Goal: Contribute content: Contribute content

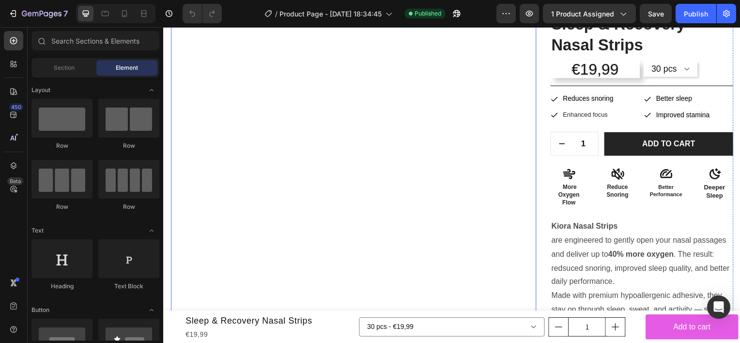
scroll to position [97, 0]
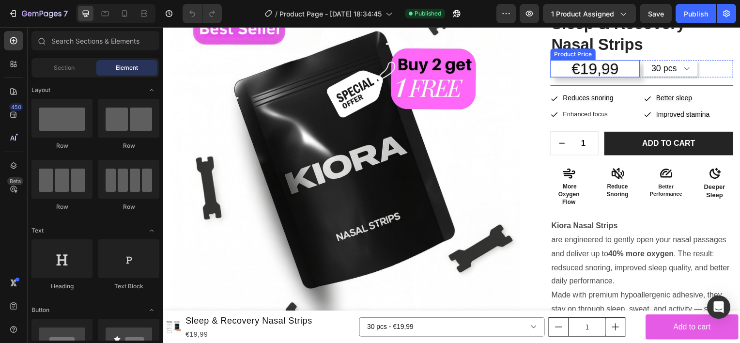
click at [609, 76] on div "€19,99" at bounding box center [598, 68] width 90 height 17
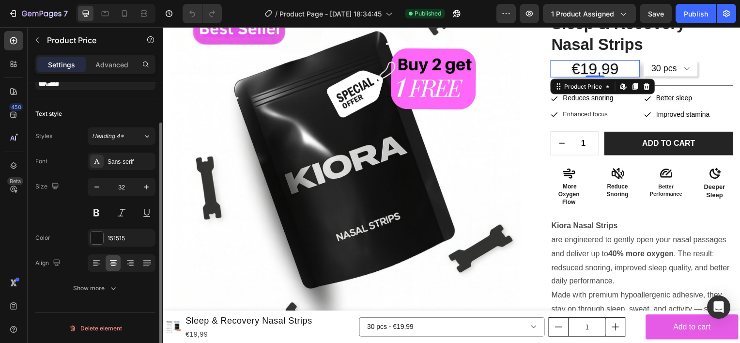
scroll to position [0, 0]
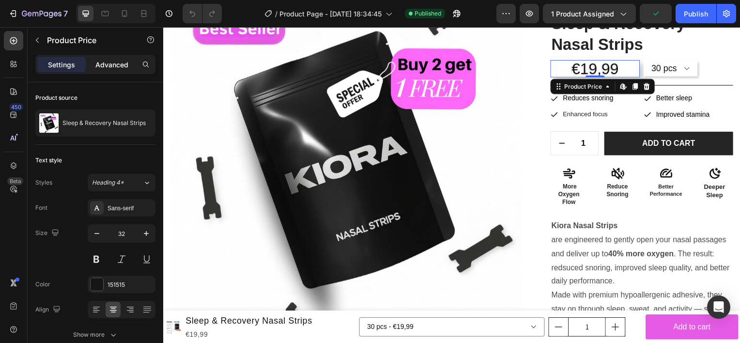
click at [109, 66] on p "Advanced" at bounding box center [111, 65] width 33 height 10
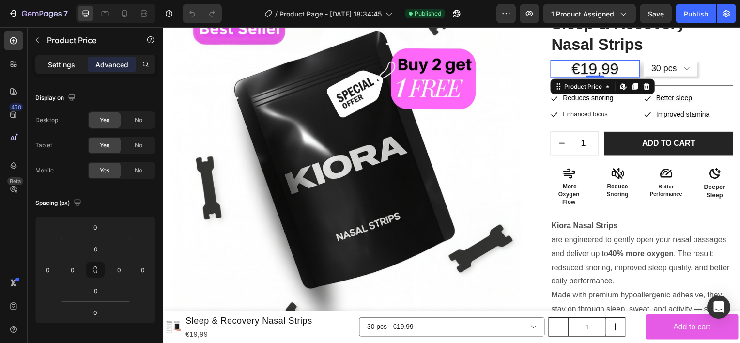
click at [66, 61] on p "Settings" at bounding box center [61, 65] width 27 height 10
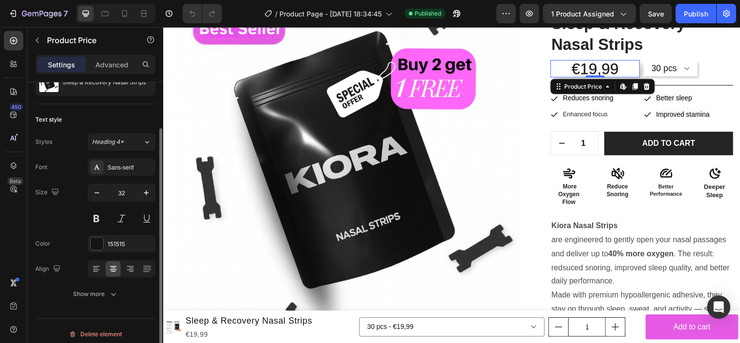
scroll to position [46, 0]
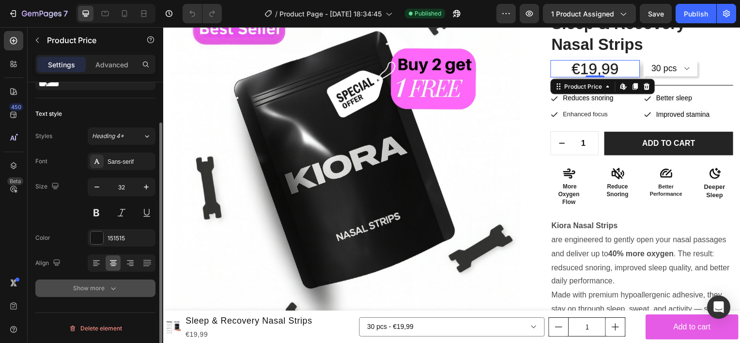
click at [111, 282] on button "Show more" at bounding box center [95, 287] width 120 height 17
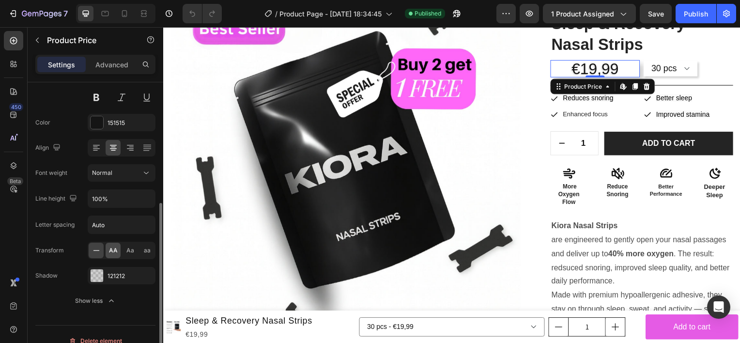
scroll to position [174, 0]
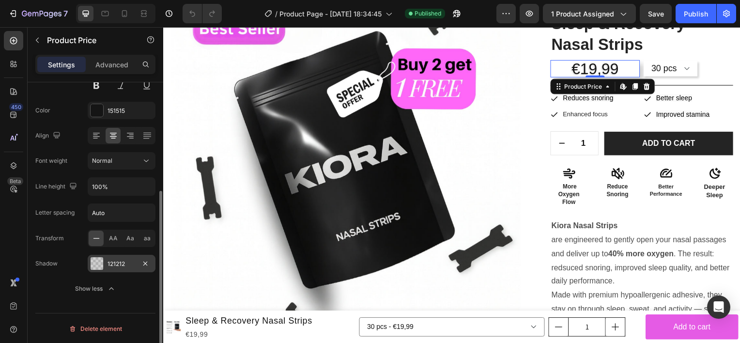
click at [105, 258] on div "121212" at bounding box center [122, 263] width 68 height 17
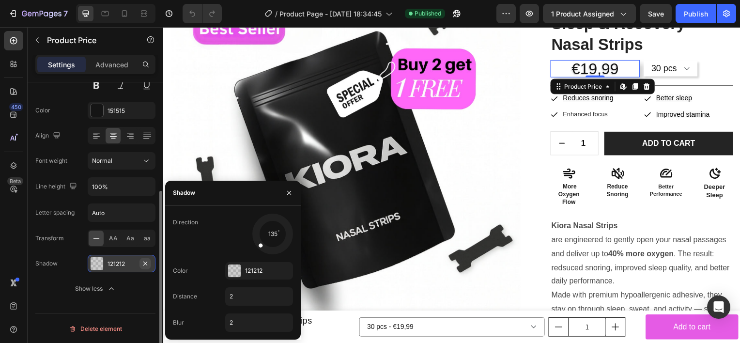
click at [142, 261] on icon "button" at bounding box center [145, 263] width 8 height 8
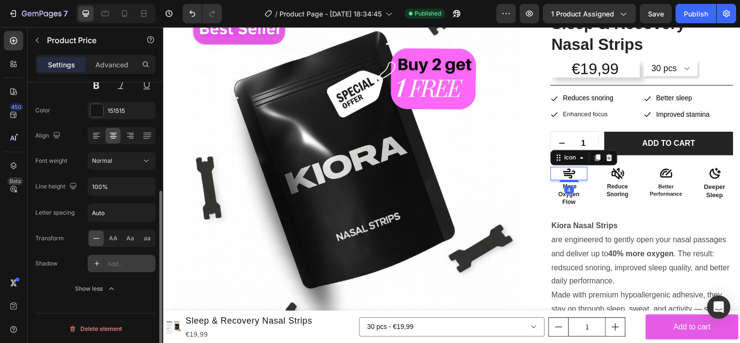
click at [570, 172] on icon at bounding box center [572, 174] width 14 height 14
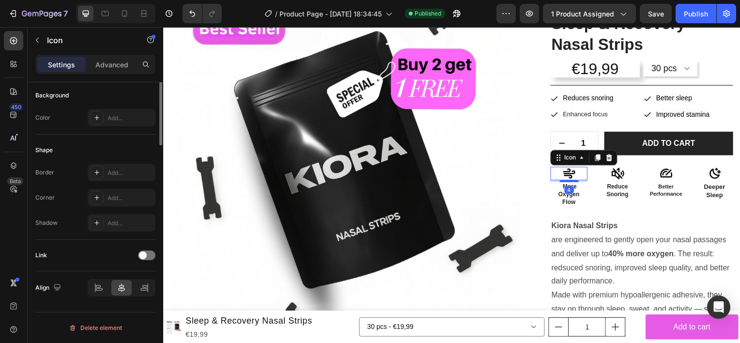
scroll to position [0, 0]
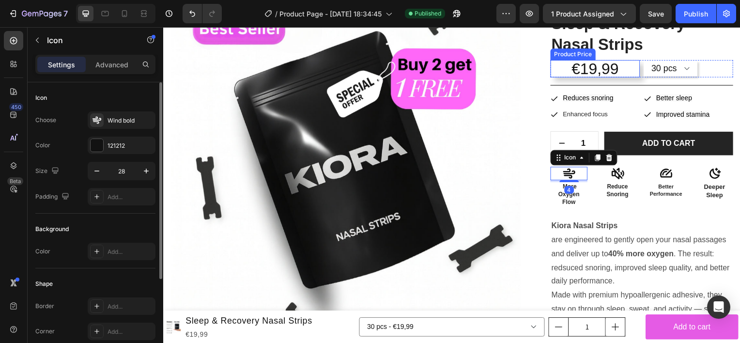
click at [623, 68] on div "€19,99" at bounding box center [598, 68] width 90 height 17
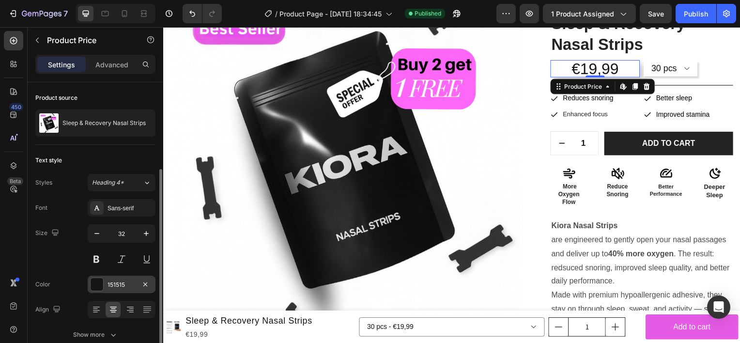
scroll to position [46, 0]
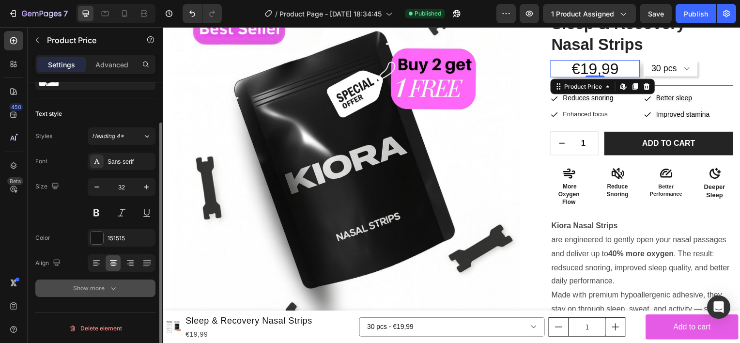
click at [107, 283] on div "Show more" at bounding box center [95, 288] width 45 height 10
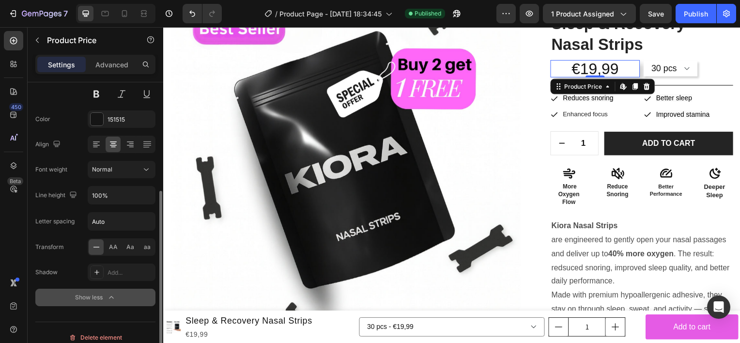
scroll to position [174, 0]
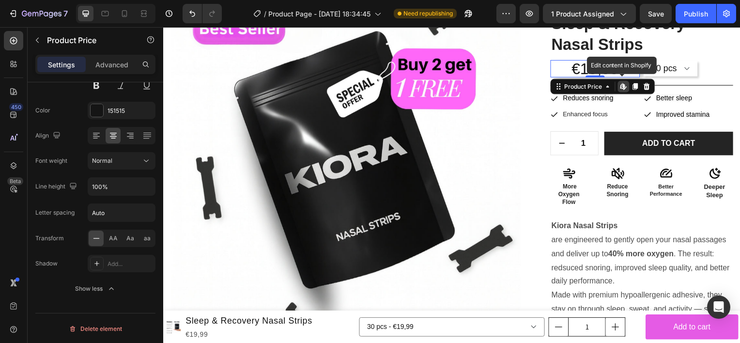
click at [622, 87] on icon at bounding box center [626, 87] width 8 height 8
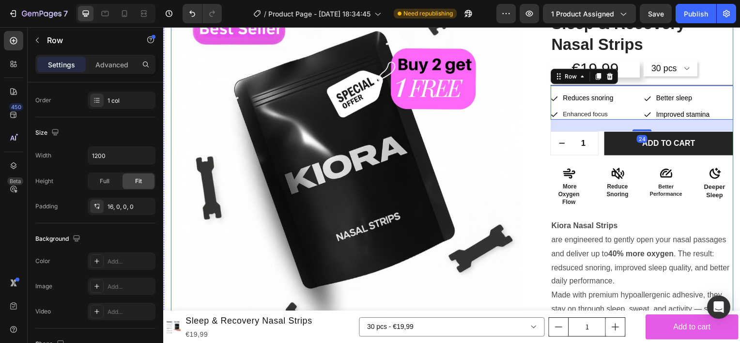
click at [715, 83] on div "2,500+ Verified Reviews! Text Block Icon Icon Icon Icon Icon Icon List Sleep & …" at bounding box center [645, 231] width 184 height 485
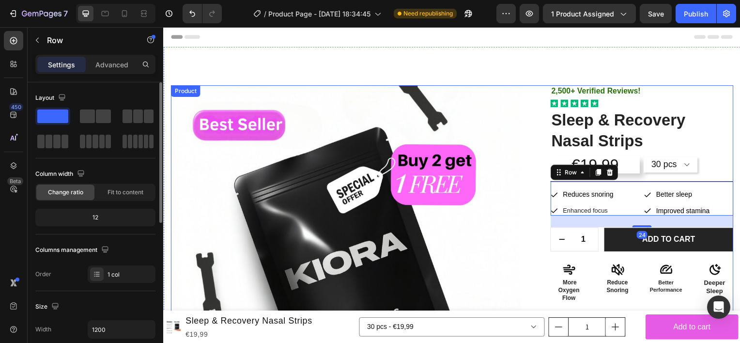
scroll to position [0, 0]
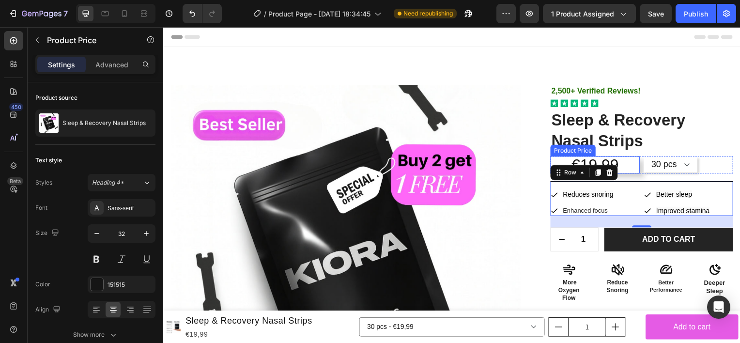
click at [617, 170] on div "€19,99" at bounding box center [598, 165] width 90 height 17
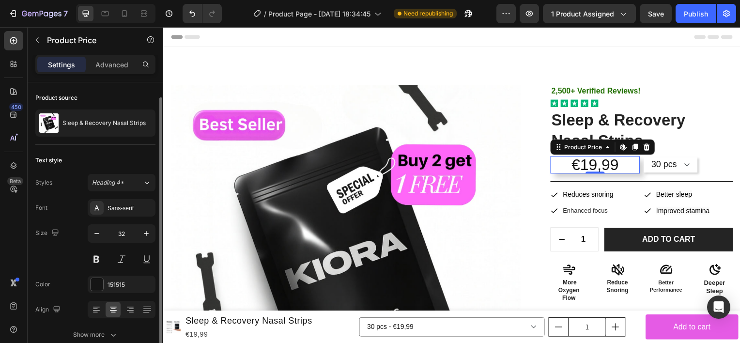
scroll to position [17, 0]
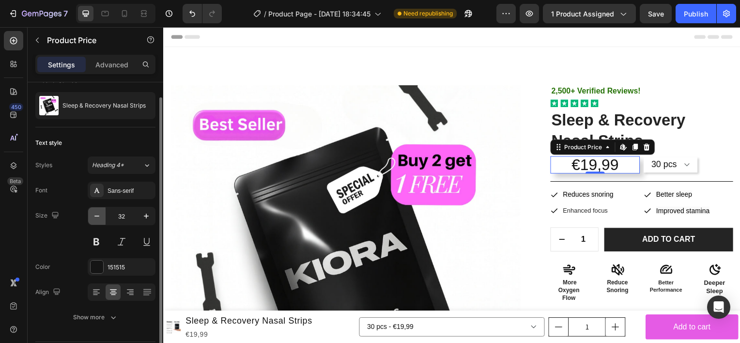
click at [97, 212] on icon "button" at bounding box center [97, 216] width 10 height 10
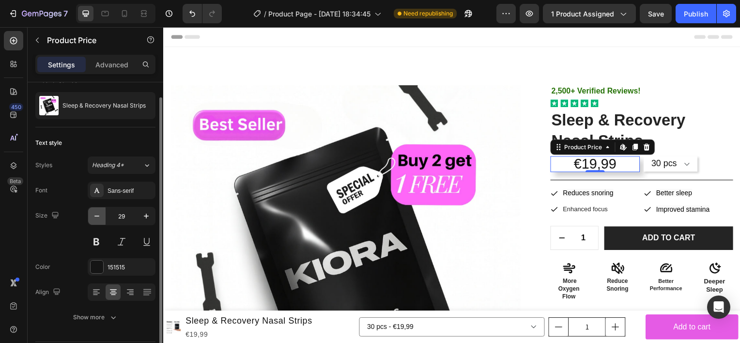
click at [97, 212] on icon "button" at bounding box center [97, 216] width 10 height 10
type input "28"
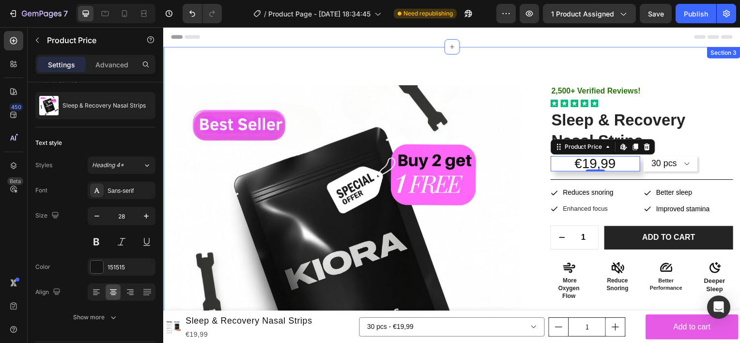
click at [680, 67] on div "Product Images 2,500+ Verified Reviews! Text Block Icon Icon Icon Icon Icon Ico…" at bounding box center [453, 320] width 581 height 546
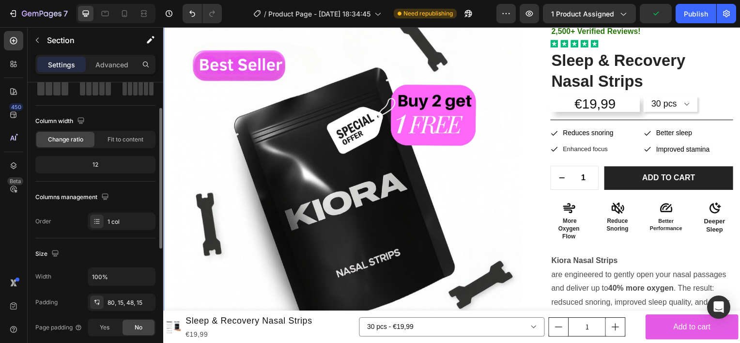
scroll to position [0, 0]
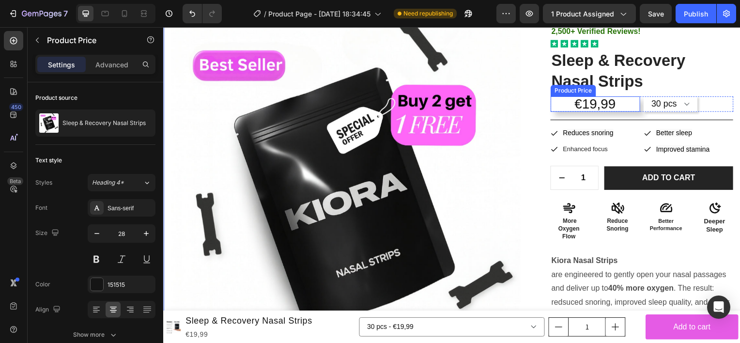
click at [559, 101] on div "€19,99" at bounding box center [598, 104] width 90 height 15
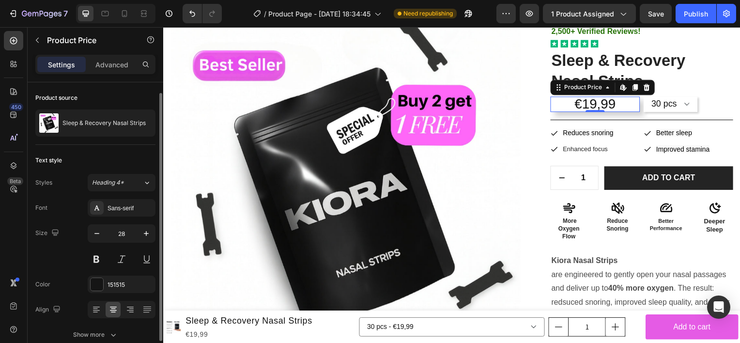
scroll to position [46, 0]
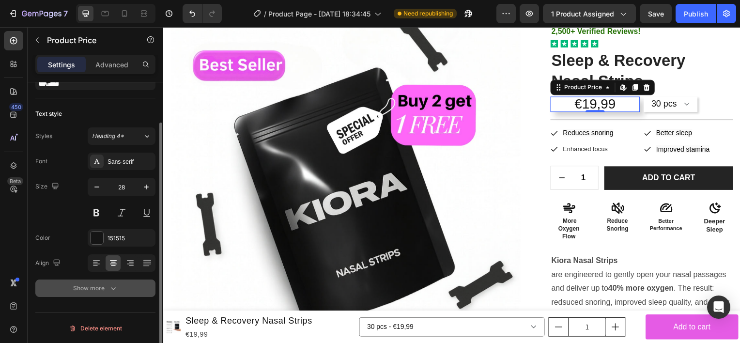
click at [103, 288] on div "Show more" at bounding box center [95, 288] width 45 height 10
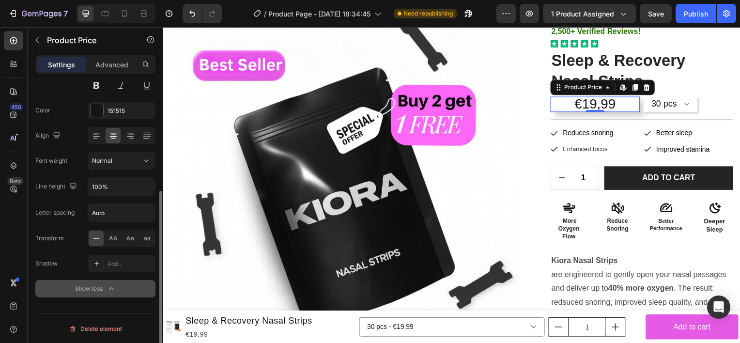
scroll to position [0, 0]
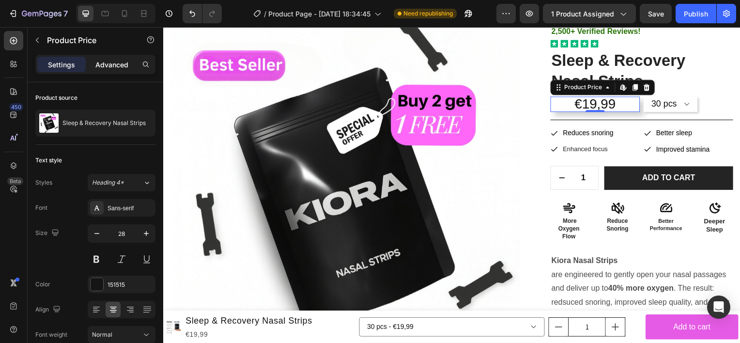
click at [120, 67] on p "Advanced" at bounding box center [111, 65] width 33 height 10
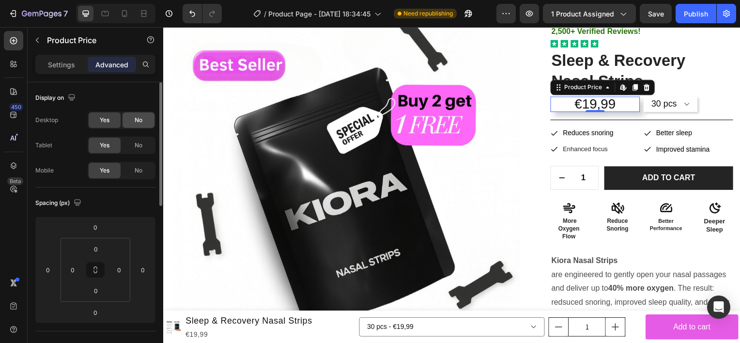
click at [135, 120] on span "No" at bounding box center [139, 120] width 8 height 9
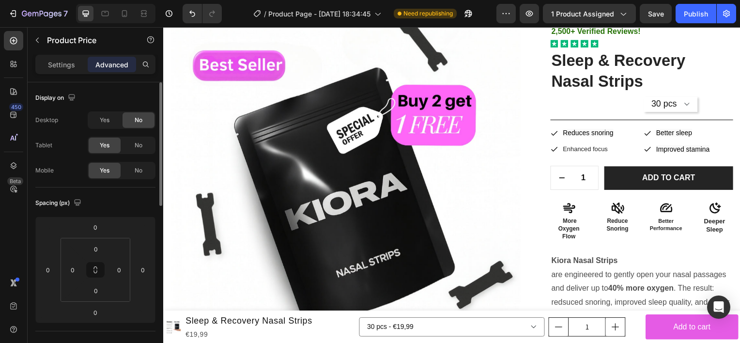
click at [102, 128] on div "Yes No" at bounding box center [122, 119] width 68 height 17
click at [104, 121] on span "Yes" at bounding box center [105, 120] width 10 height 9
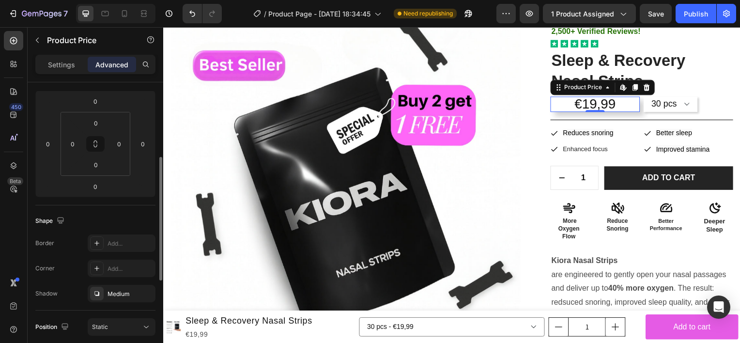
scroll to position [161, 0]
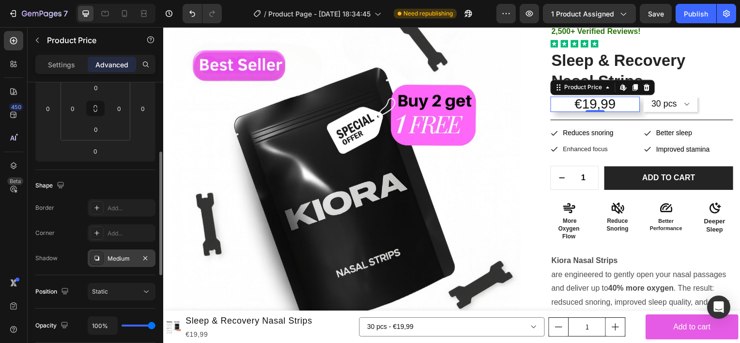
click at [131, 261] on div "Medium" at bounding box center [121, 258] width 28 height 9
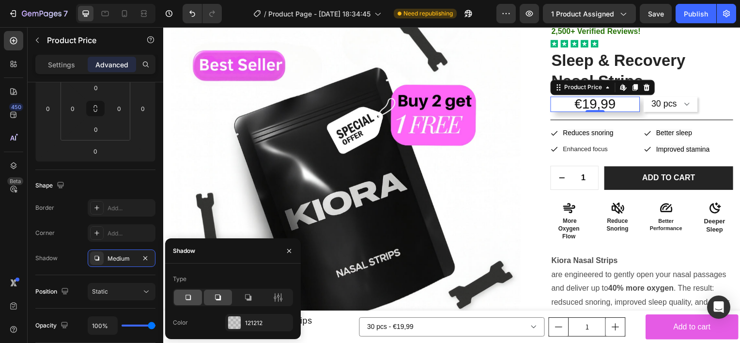
click at [192, 301] on icon at bounding box center [188, 297] width 10 height 10
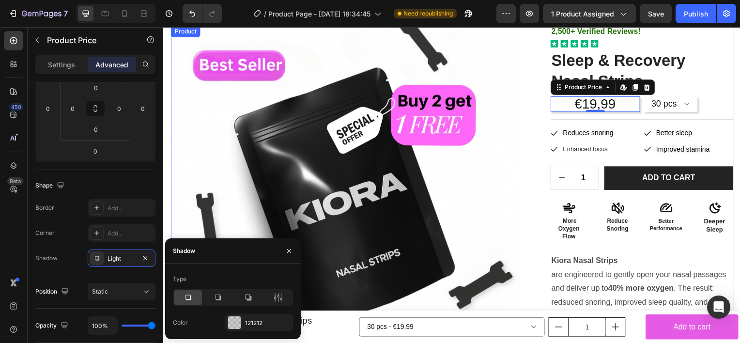
click at [560, 159] on div "2,500+ Verified Reviews! Text Block Icon Icon Icon Icon Icon Icon List Sleep & …" at bounding box center [645, 268] width 184 height 484
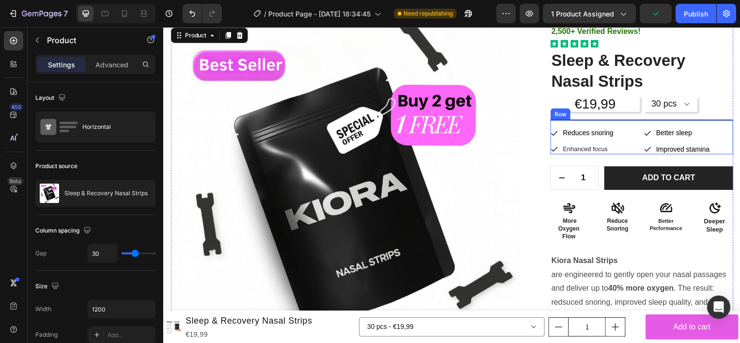
scroll to position [0, 0]
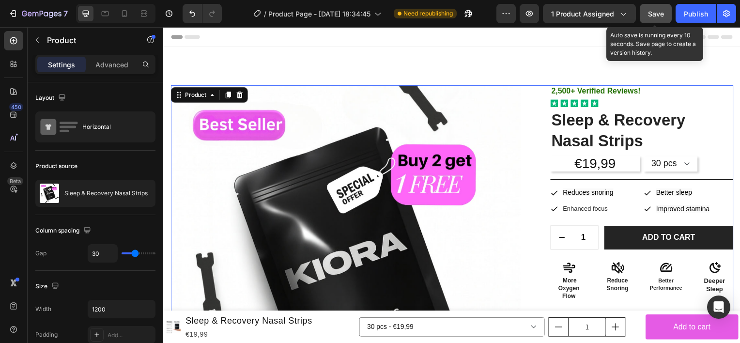
click at [661, 12] on span "Save" at bounding box center [656, 14] width 16 height 8
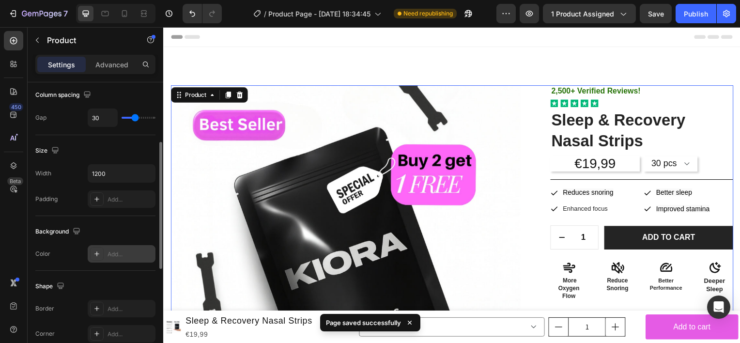
scroll to position [136, 0]
click at [555, 167] on div "€19,99" at bounding box center [598, 164] width 90 height 15
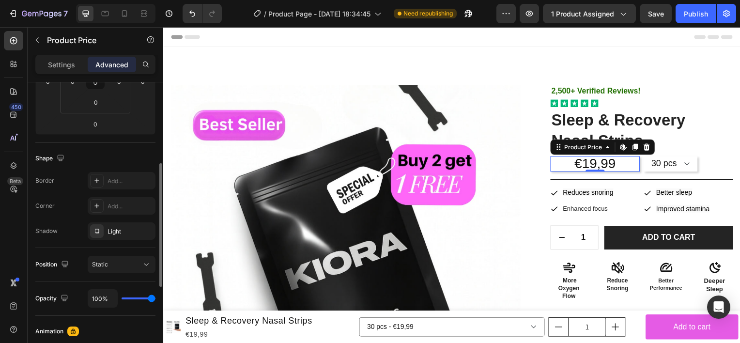
scroll to position [189, 0]
click at [99, 184] on div at bounding box center [97, 180] width 14 height 14
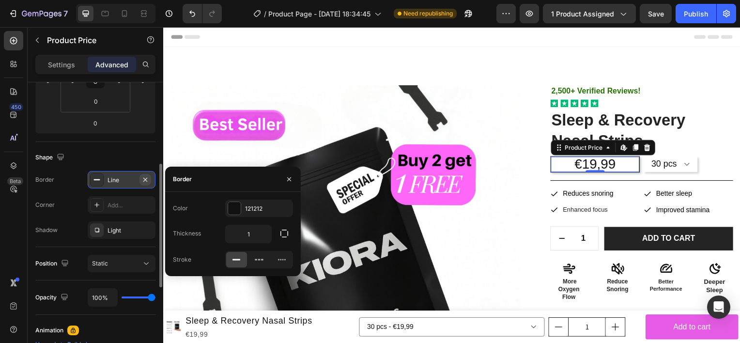
click at [147, 176] on icon "button" at bounding box center [145, 180] width 8 height 8
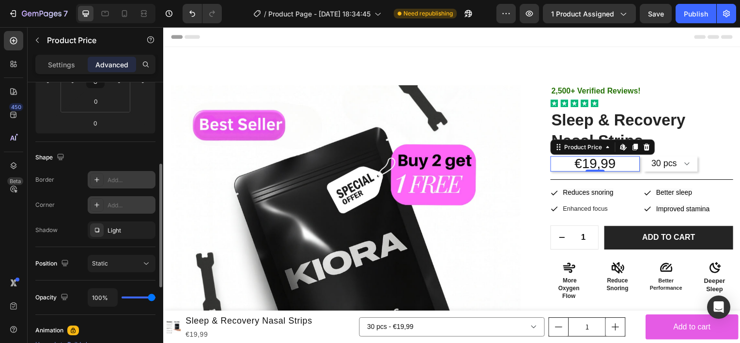
click at [101, 202] on div at bounding box center [97, 205] width 14 height 14
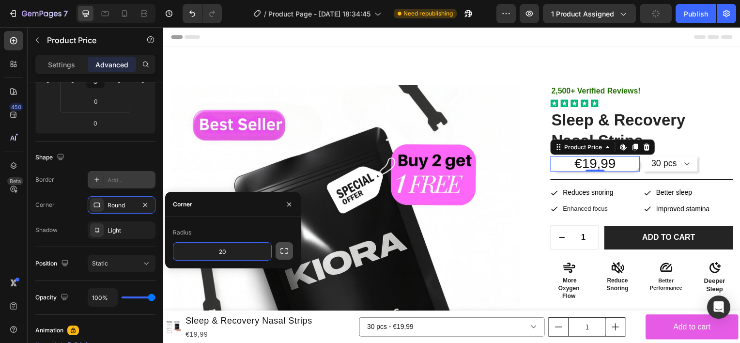
type input "20"
click at [287, 252] on icon "button" at bounding box center [284, 251] width 8 height 6
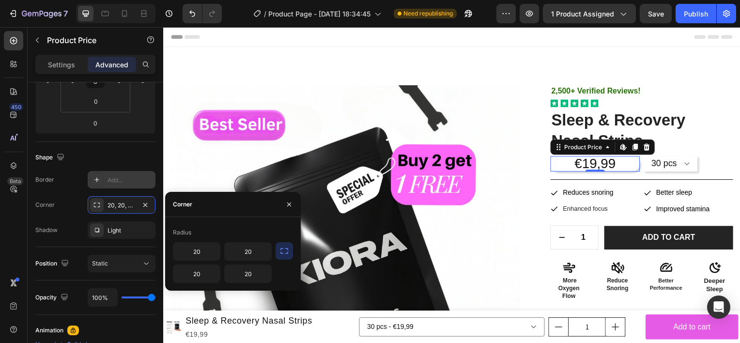
click at [248, 236] on div "Radius" at bounding box center [233, 232] width 120 height 15
click at [114, 155] on div "Shape" at bounding box center [95, 157] width 120 height 15
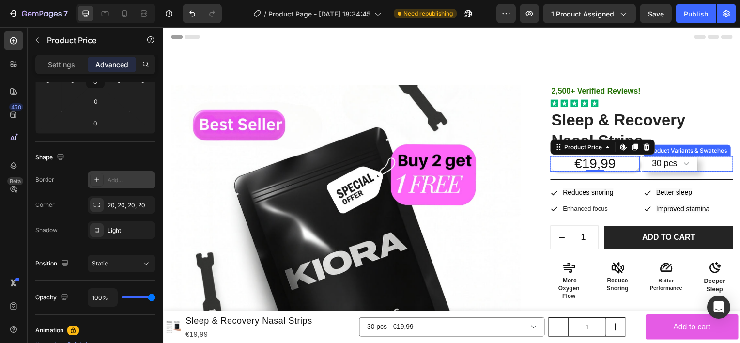
click at [663, 167] on select "30 pcs 60 PCS" at bounding box center [674, 164] width 54 height 15
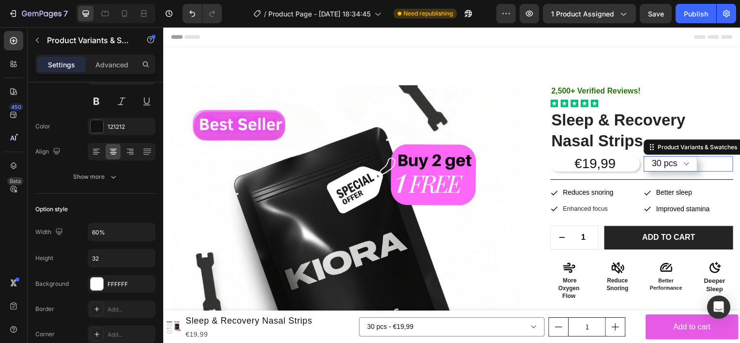
scroll to position [0, 0]
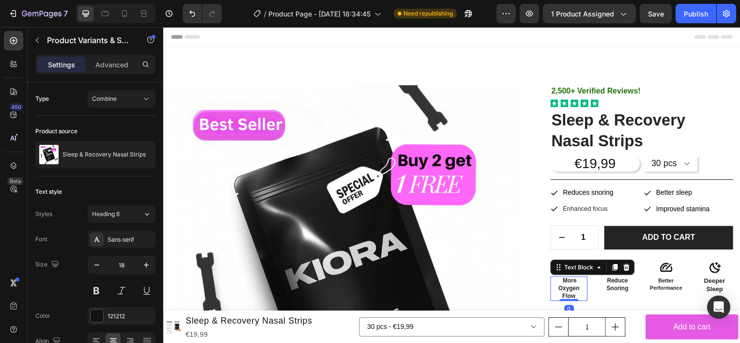
click at [560, 274] on div "Text Block" at bounding box center [595, 268] width 85 height 15
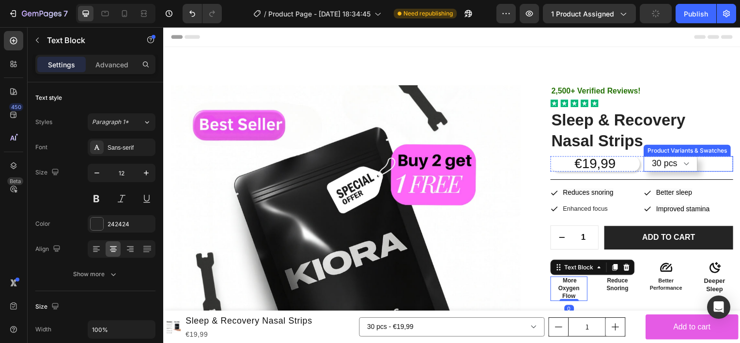
click at [667, 169] on select "30 pcs 60 PCS" at bounding box center [674, 164] width 54 height 15
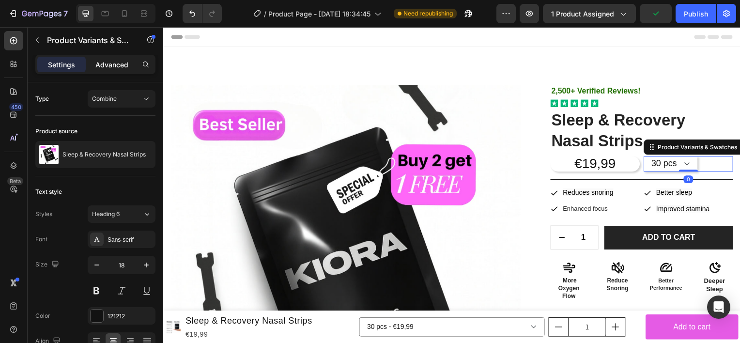
click at [106, 62] on p "Advanced" at bounding box center [111, 65] width 33 height 10
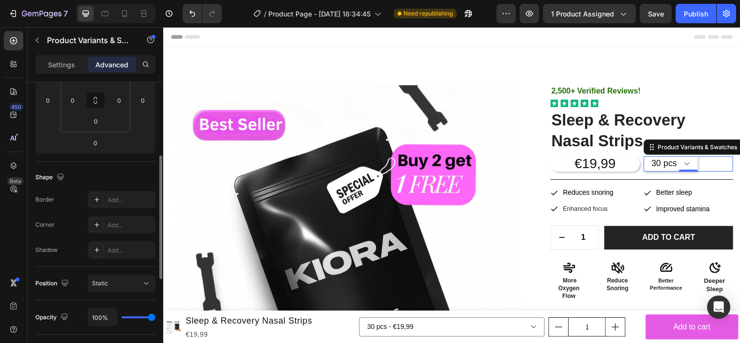
scroll to position [170, 0]
click at [120, 196] on div "Add..." at bounding box center [129, 199] width 45 height 9
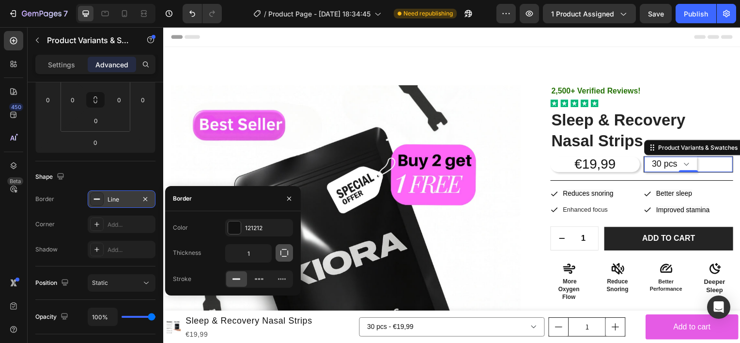
click at [285, 254] on icon "button" at bounding box center [284, 253] width 10 height 10
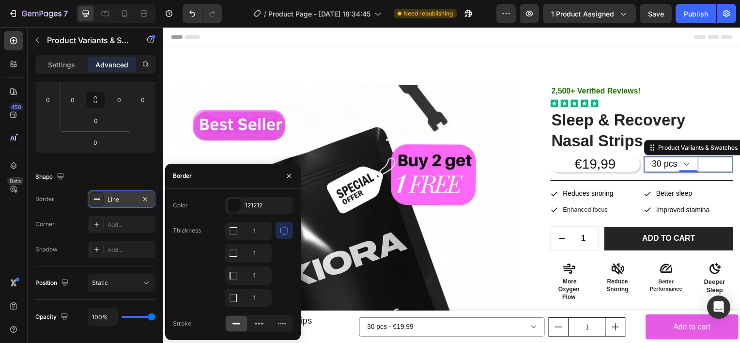
click at [281, 232] on icon "button" at bounding box center [284, 231] width 10 height 10
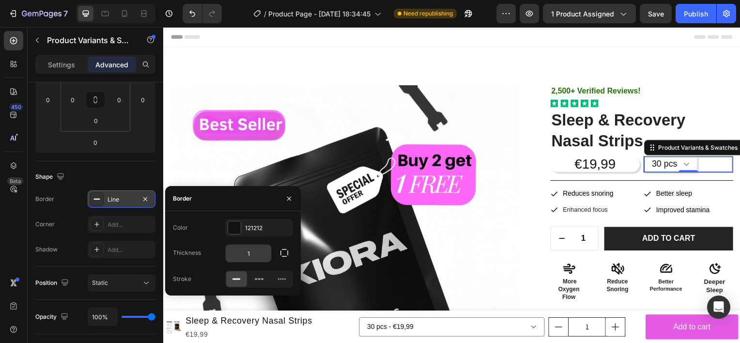
click at [257, 255] on input "1" at bounding box center [248, 252] width 45 height 17
type input "20"
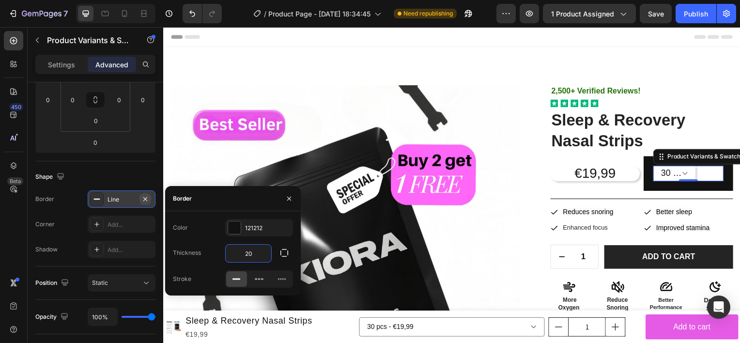
click at [145, 197] on icon "button" at bounding box center [145, 199] width 8 height 8
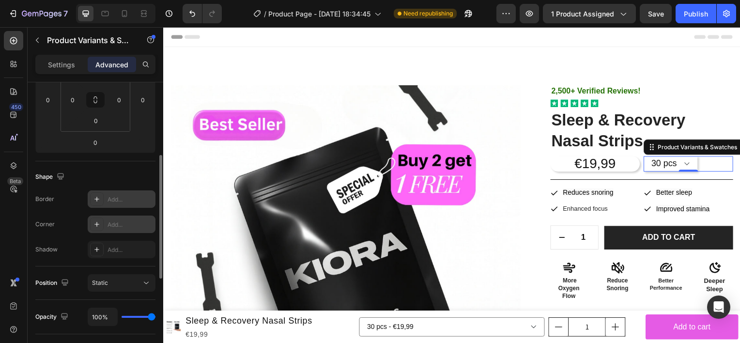
click at [128, 223] on div "Add..." at bounding box center [129, 224] width 45 height 9
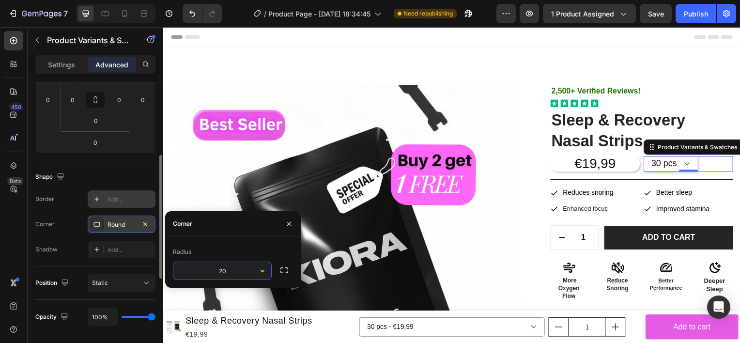
type input "20"
click at [246, 250] on div "Radius" at bounding box center [233, 251] width 120 height 15
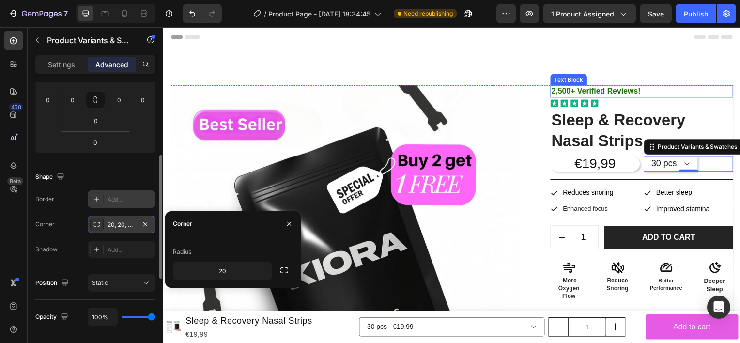
click at [667, 91] on p "2,500+ Verified Reviews!" at bounding box center [645, 92] width 182 height 10
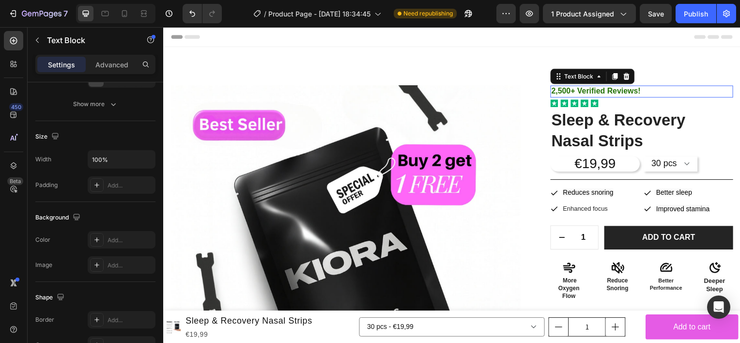
scroll to position [0, 0]
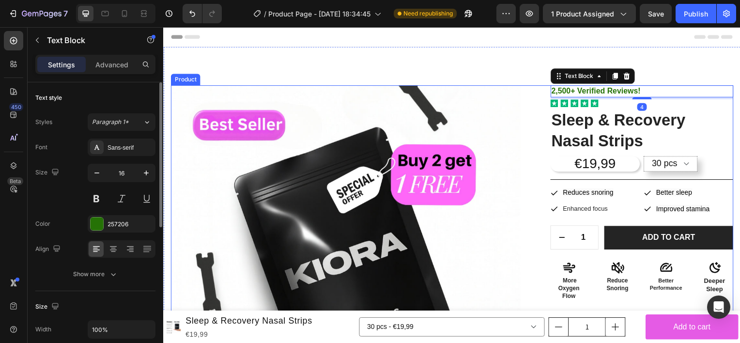
click at [670, 164] on select "30 pcs 60 PCS" at bounding box center [674, 164] width 54 height 15
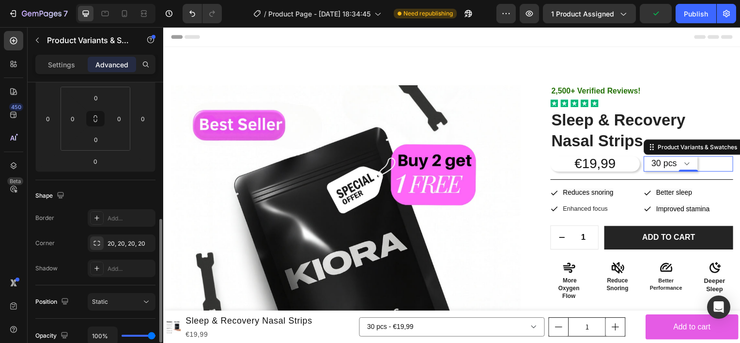
scroll to position [203, 0]
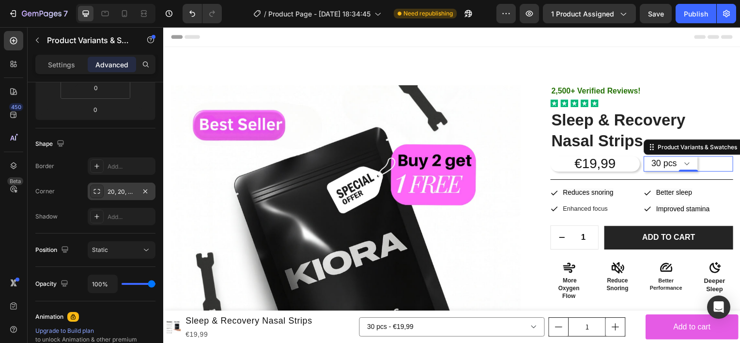
click at [120, 192] on div "20, 20, 20, 20" at bounding box center [121, 191] width 28 height 9
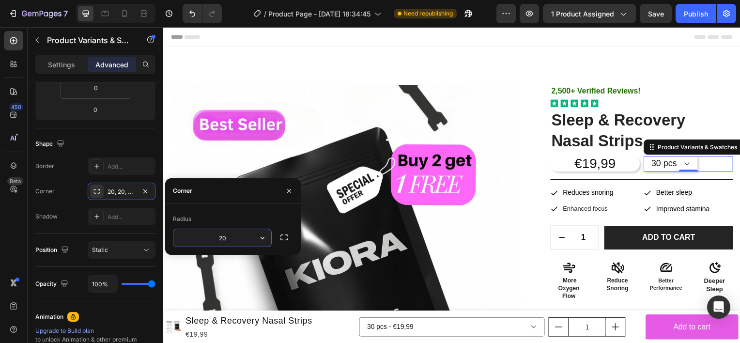
click at [227, 234] on input "20" at bounding box center [222, 237] width 98 height 17
type input "10"
click at [255, 209] on div "Radius 10" at bounding box center [233, 228] width 136 height 51
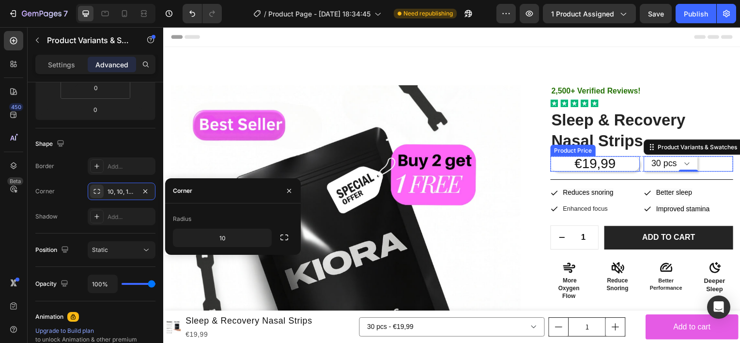
click at [623, 175] on div "2,500+ Verified Reviews! Text Block Icon Icon Icon Icon Icon Icon List Sleep & …" at bounding box center [645, 328] width 184 height 484
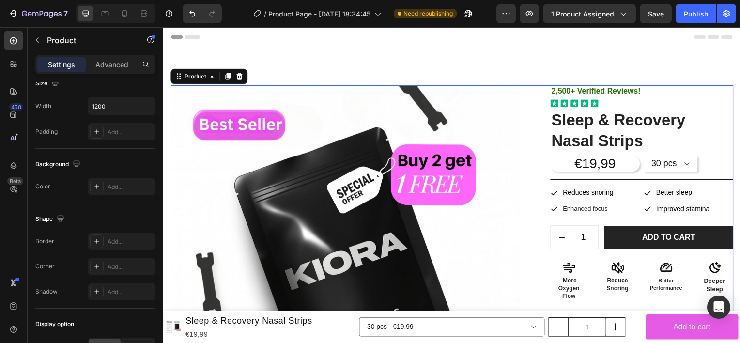
scroll to position [0, 0]
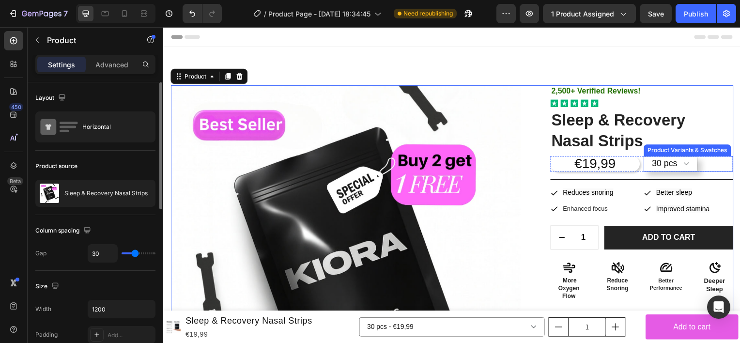
click at [668, 162] on select "30 pcs 60 PCS" at bounding box center [674, 164] width 54 height 15
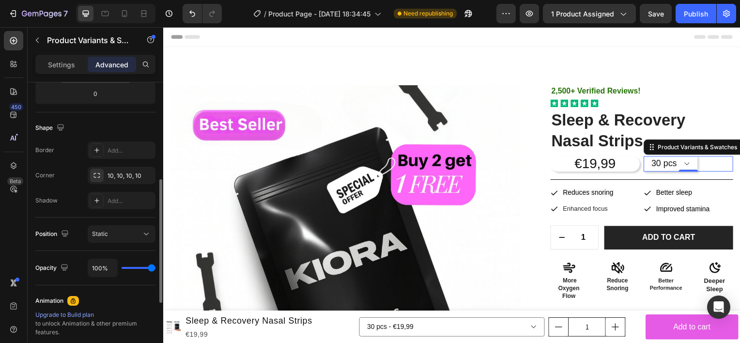
scroll to position [221, 0]
click at [149, 175] on icon "button" at bounding box center [145, 173] width 8 height 8
click at [96, 173] on icon at bounding box center [97, 173] width 8 height 8
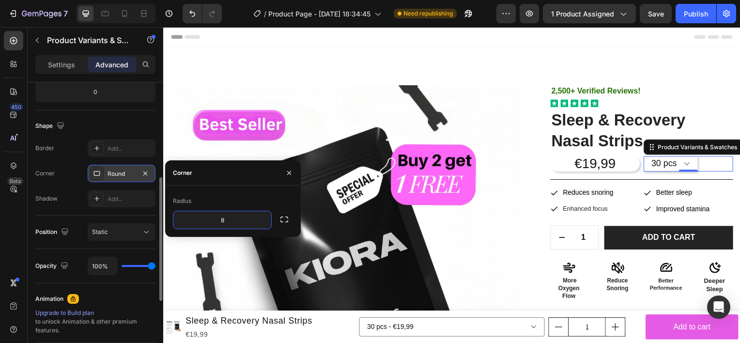
click at [250, 190] on div "Radius 8" at bounding box center [233, 210] width 136 height 51
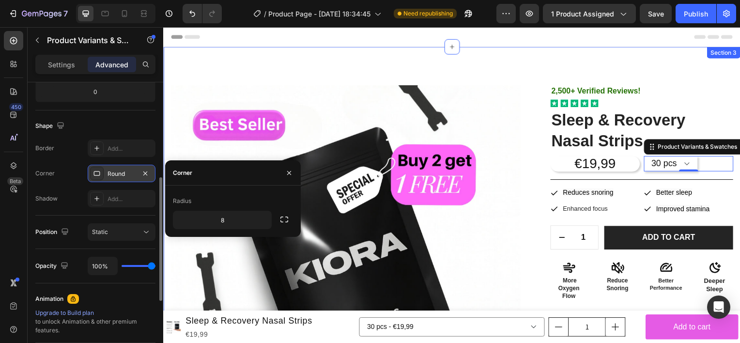
click at [695, 68] on div "Product Images 2,500+ Verified Reviews! Text Block Icon Icon Icon Icon Icon Ico…" at bounding box center [453, 320] width 581 height 546
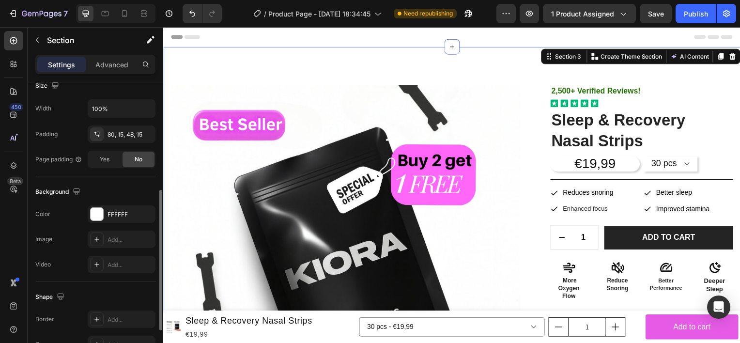
scroll to position [0, 0]
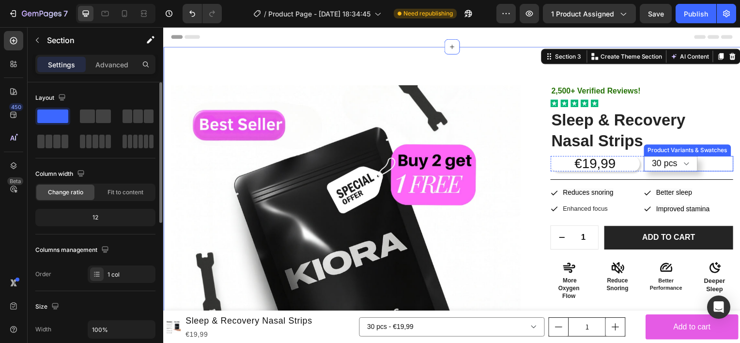
click at [677, 169] on select "30 pcs 60 PCS" at bounding box center [674, 164] width 54 height 15
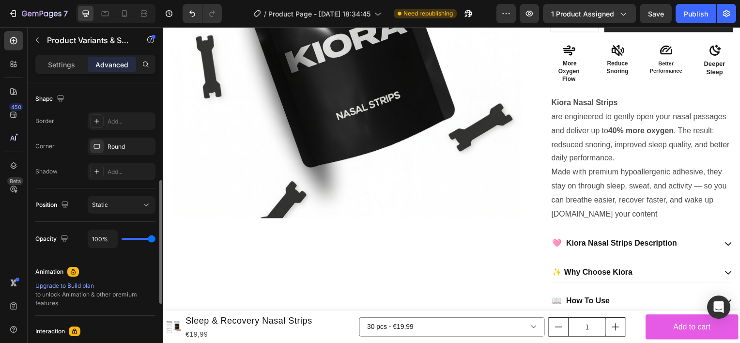
scroll to position [256, 0]
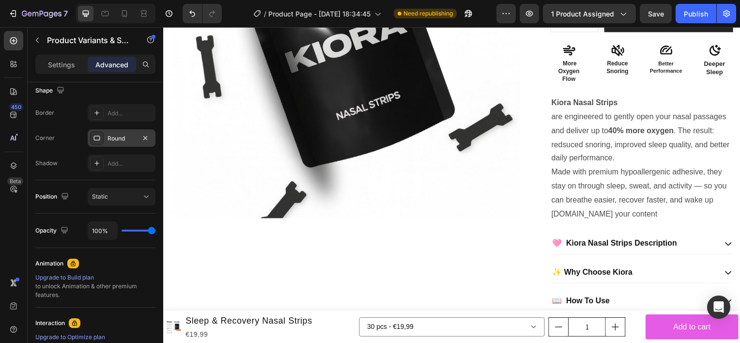
click at [119, 143] on div "Round" at bounding box center [122, 137] width 68 height 17
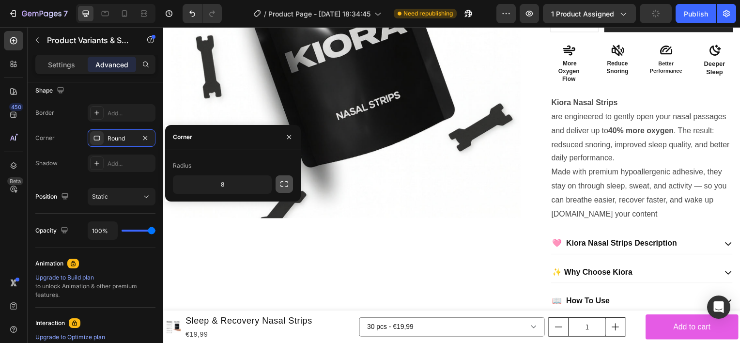
click at [288, 182] on icon "button" at bounding box center [284, 184] width 8 height 6
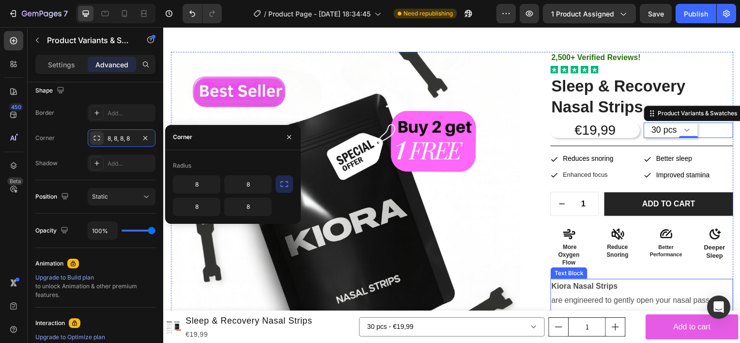
scroll to position [0, 0]
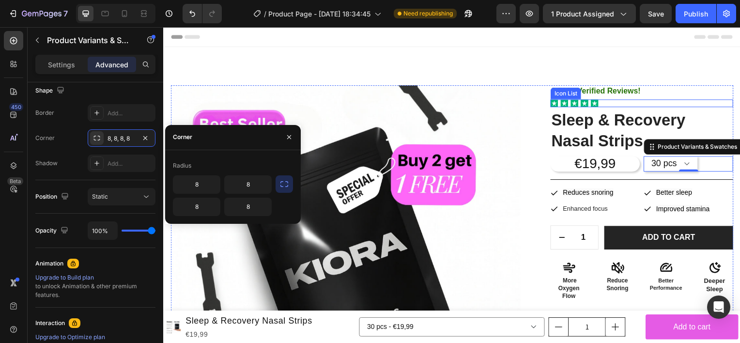
click at [691, 97] on div "2,500+ Verified Reviews! Text Block Icon Icon Icon Icon Icon Icon List Sleep & …" at bounding box center [645, 328] width 184 height 484
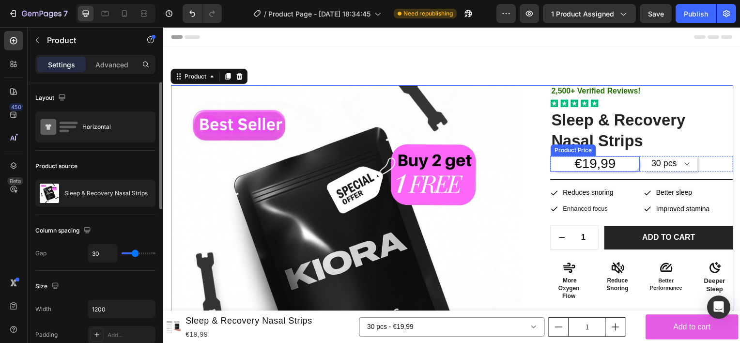
click at [615, 170] on div "€19,99" at bounding box center [598, 164] width 90 height 15
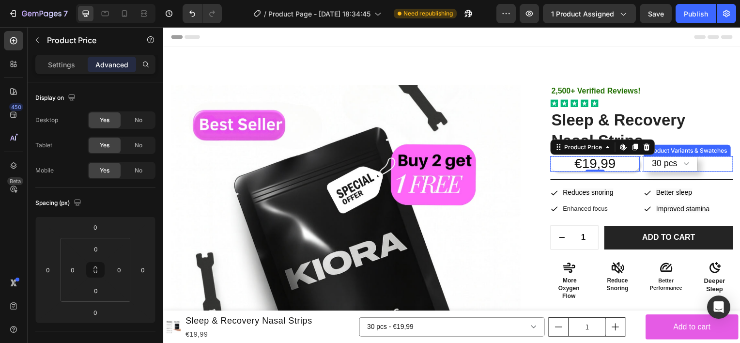
click at [667, 160] on select "30 pcs 60 PCS" at bounding box center [674, 164] width 54 height 15
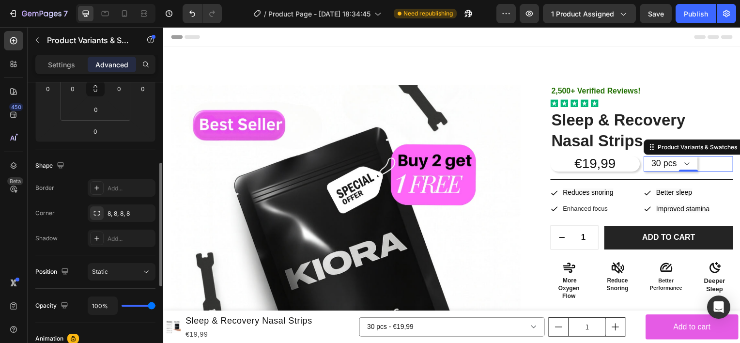
scroll to position [183, 0]
click at [125, 212] on div "8, 8, 8, 8" at bounding box center [121, 211] width 28 height 9
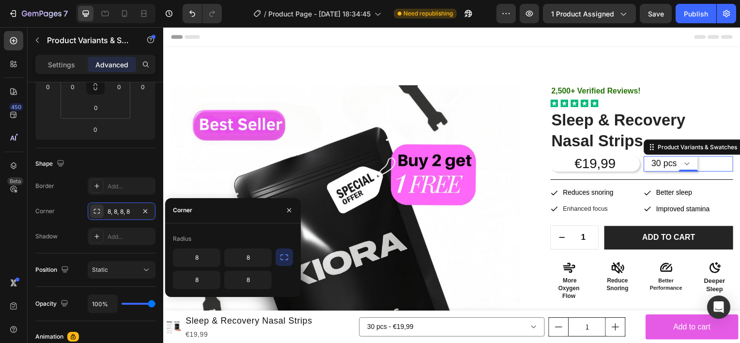
click at [279, 251] on button "button" at bounding box center [283, 256] width 17 height 17
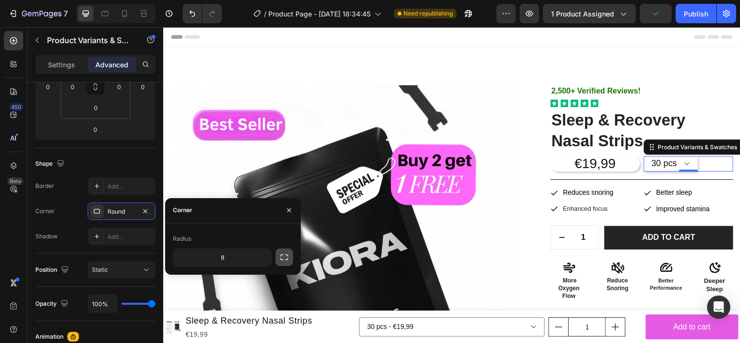
click at [279, 251] on button "button" at bounding box center [283, 256] width 17 height 17
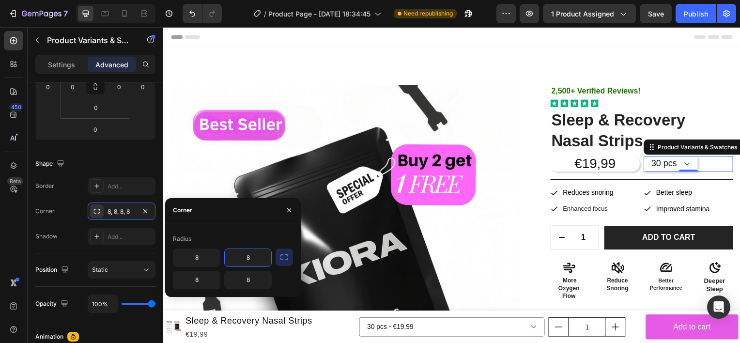
click at [232, 258] on input "8" at bounding box center [248, 257] width 46 height 17
click at [202, 252] on input "8" at bounding box center [196, 257] width 46 height 17
click at [290, 259] on button "button" at bounding box center [283, 256] width 17 height 17
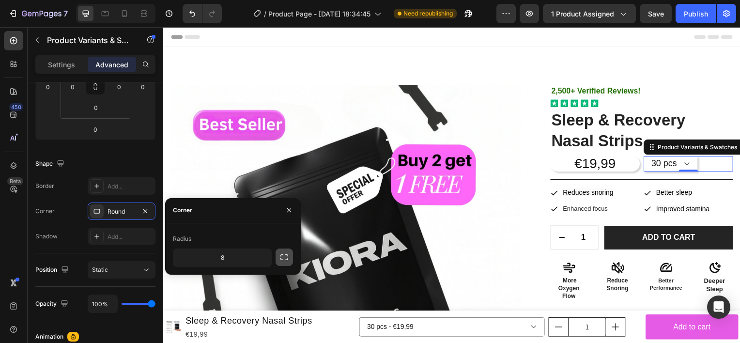
click at [287, 258] on icon "button" at bounding box center [284, 257] width 10 height 10
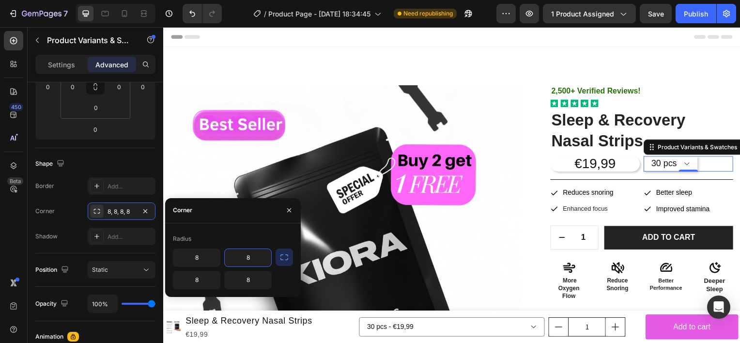
click at [225, 263] on input "8" at bounding box center [248, 257] width 46 height 17
click at [282, 253] on icon "button" at bounding box center [284, 257] width 10 height 10
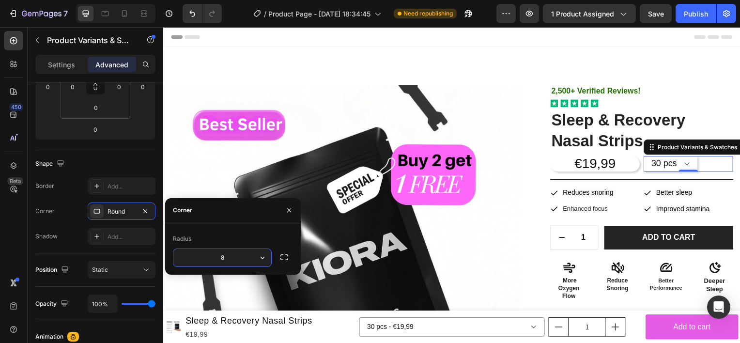
click at [209, 256] on input "8" at bounding box center [222, 257] width 98 height 17
click at [288, 263] on button "button" at bounding box center [283, 256] width 17 height 17
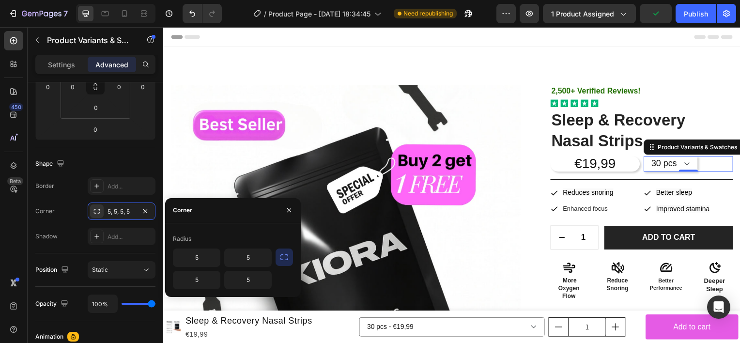
click at [278, 253] on button "button" at bounding box center [283, 256] width 17 height 17
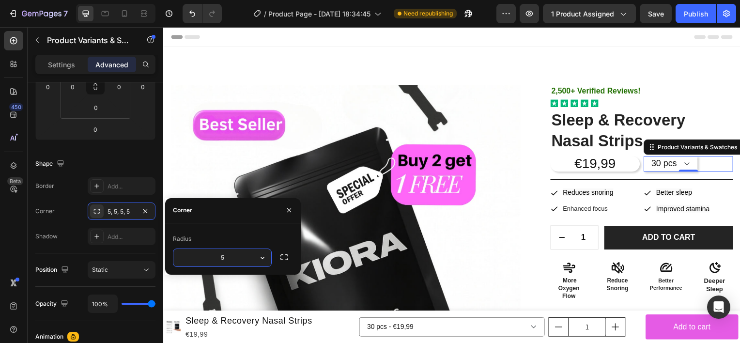
click at [223, 252] on input "5" at bounding box center [222, 257] width 98 height 17
type input "2"
click at [285, 261] on icon "button" at bounding box center [284, 257] width 10 height 10
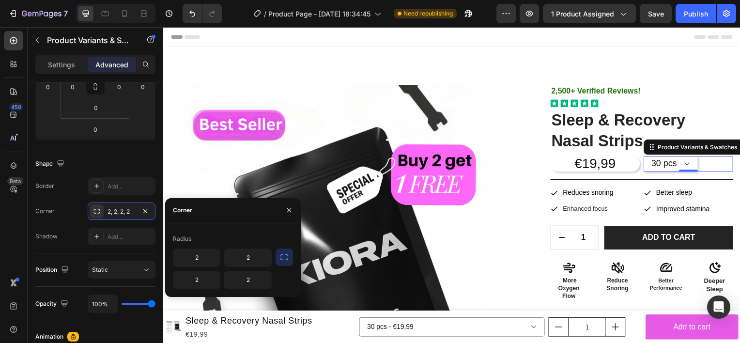
click at [273, 242] on div "Radius" at bounding box center [233, 238] width 120 height 15
click at [274, 243] on div "Radius" at bounding box center [233, 238] width 120 height 15
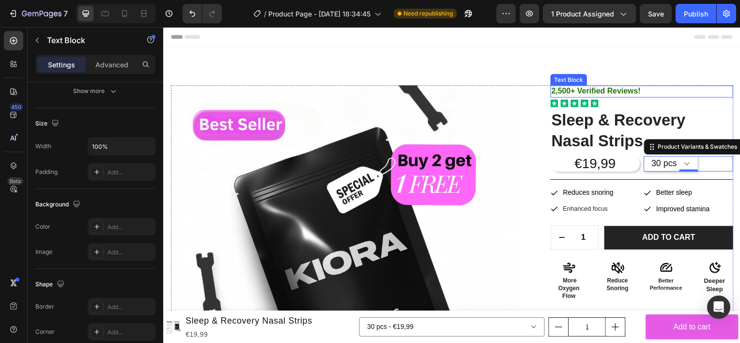
click at [697, 96] on p "2,500+ Verified Reviews!" at bounding box center [645, 92] width 182 height 10
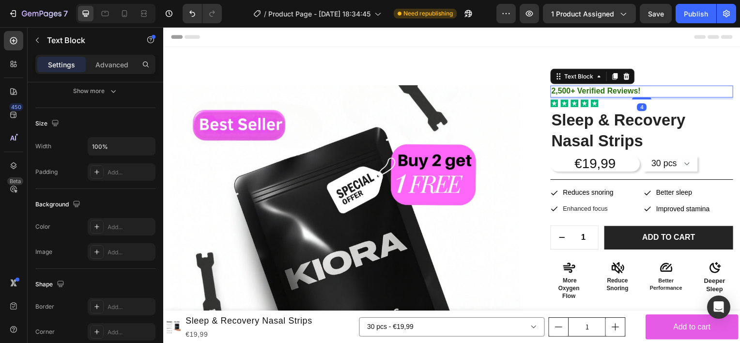
scroll to position [0, 0]
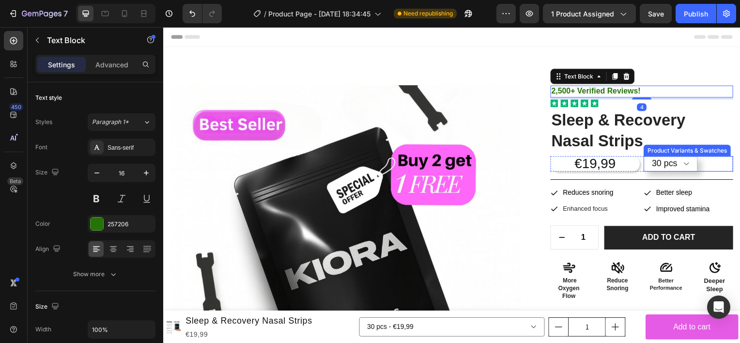
click at [677, 172] on select "30 pcs 60 PCS" at bounding box center [674, 164] width 54 height 15
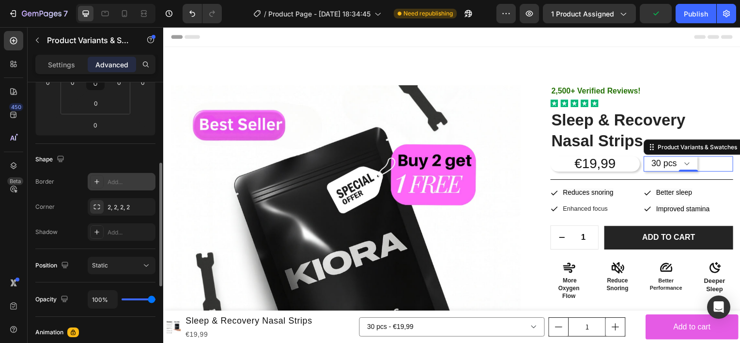
scroll to position [188, 0]
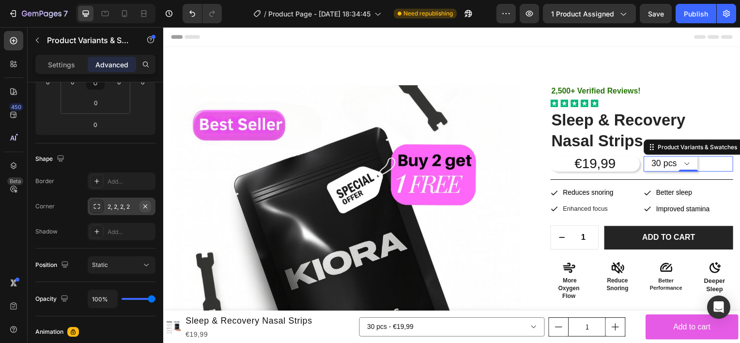
click at [147, 202] on icon "button" at bounding box center [145, 206] width 8 height 8
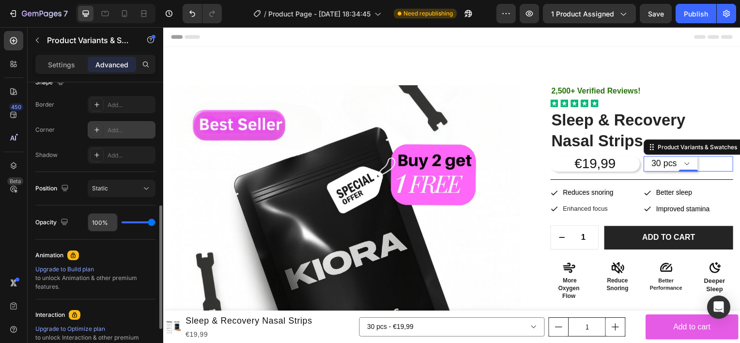
scroll to position [271, 0]
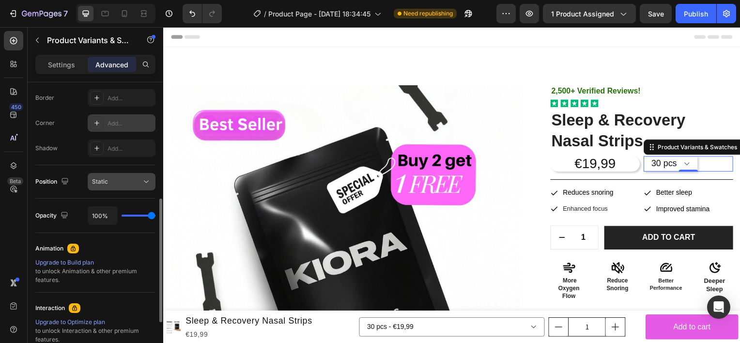
click at [139, 174] on button "Static" at bounding box center [122, 181] width 68 height 17
click at [61, 161] on div "Shape Border Add... Corner Add... Shadow Add..." at bounding box center [95, 112] width 120 height 105
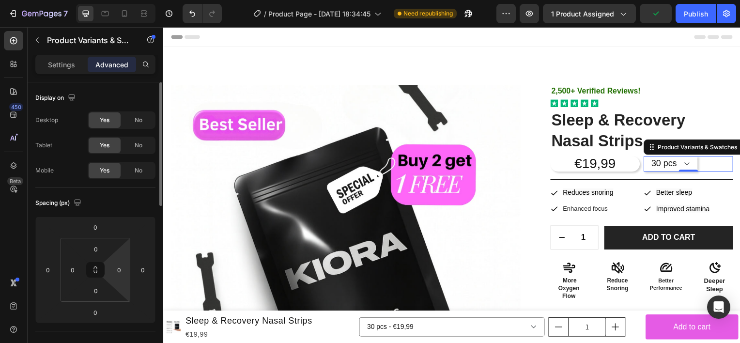
scroll to position [0, 0]
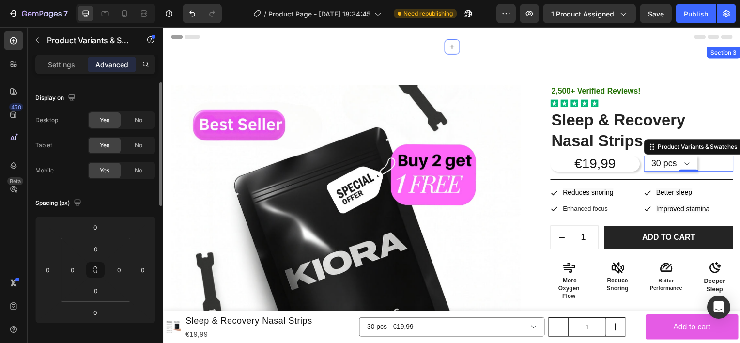
click at [669, 51] on div "Product Images 2,500+ Verified Reviews! Text Block Icon Icon Icon Icon Icon Ico…" at bounding box center [453, 320] width 581 height 546
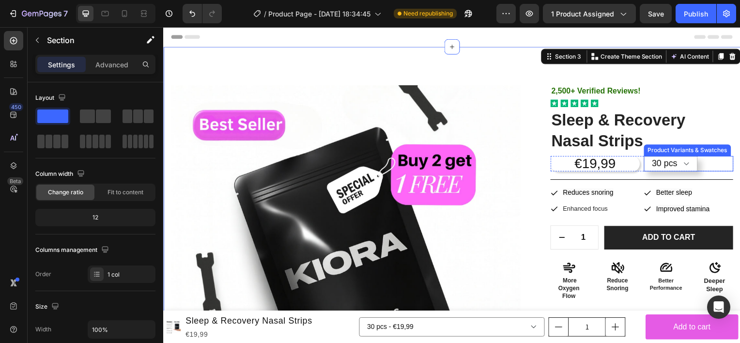
click at [674, 161] on select "30 pcs 60 PCS" at bounding box center [674, 164] width 54 height 15
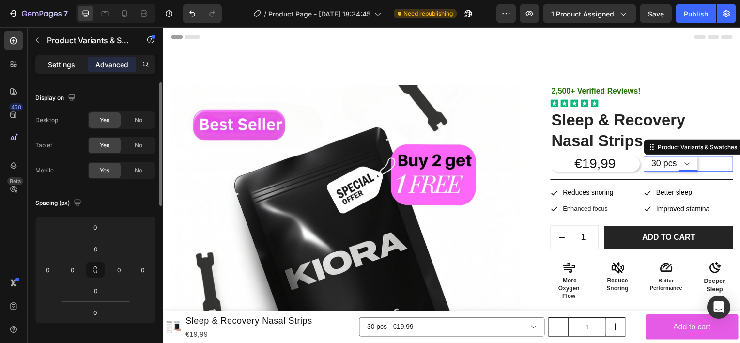
click at [64, 60] on p "Settings" at bounding box center [61, 65] width 27 height 10
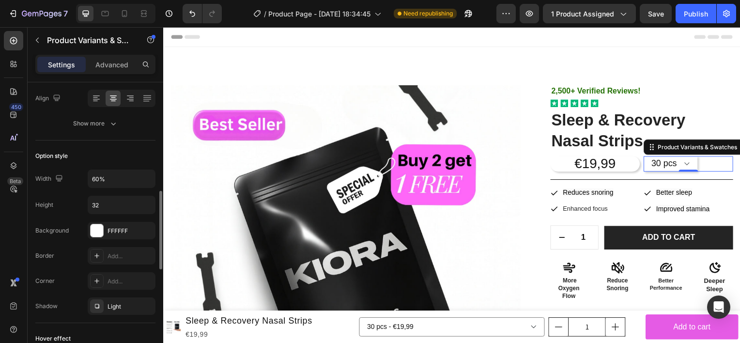
scroll to position [287, 0]
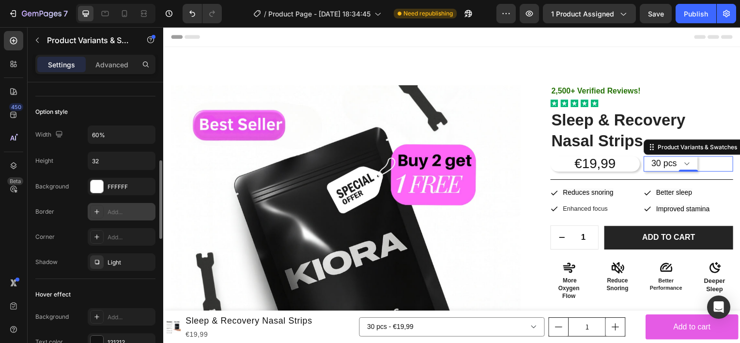
click at [119, 211] on div "Add..." at bounding box center [129, 212] width 45 height 9
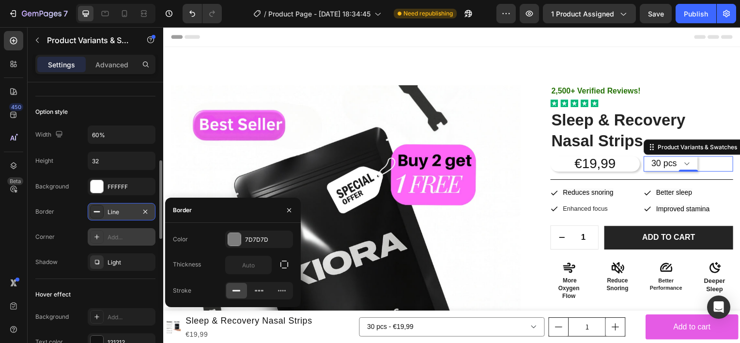
click at [119, 235] on div "Add..." at bounding box center [129, 237] width 45 height 9
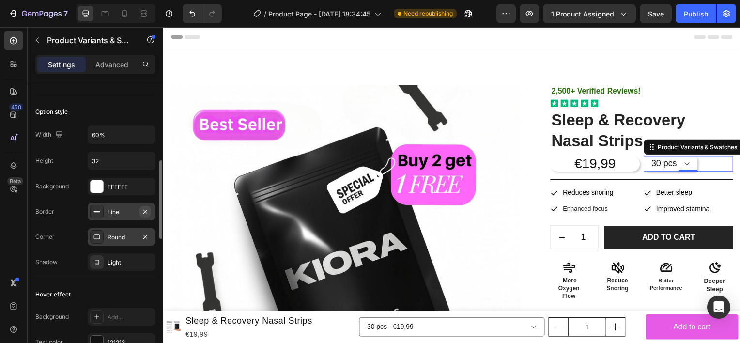
click at [148, 211] on icon "button" at bounding box center [145, 212] width 8 height 8
click at [135, 238] on div "Round" at bounding box center [121, 237] width 28 height 9
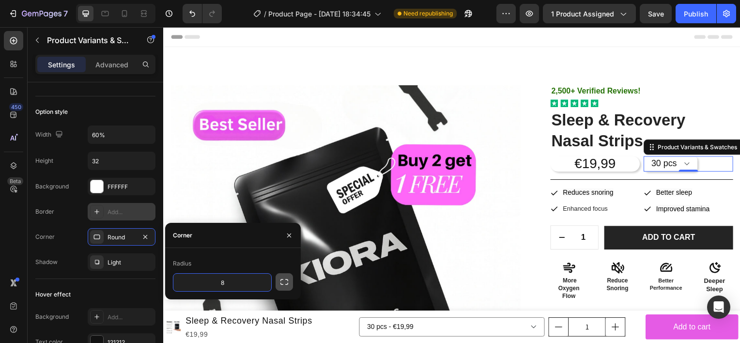
click at [283, 280] on icon "button" at bounding box center [284, 282] width 10 height 10
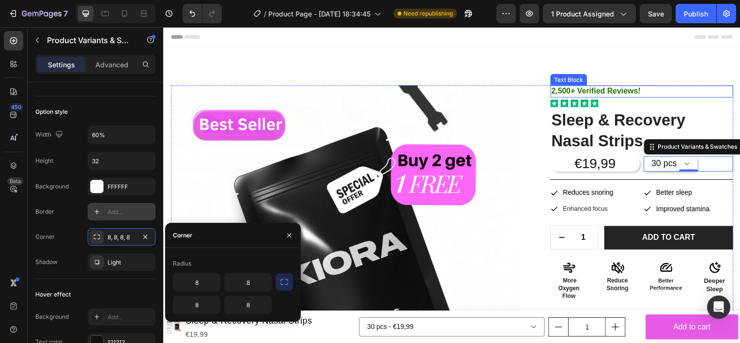
click at [699, 79] on div "Product Images 2,500+ Verified Reviews! Text Block Icon Icon Icon Icon Icon Ico…" at bounding box center [453, 320] width 581 height 546
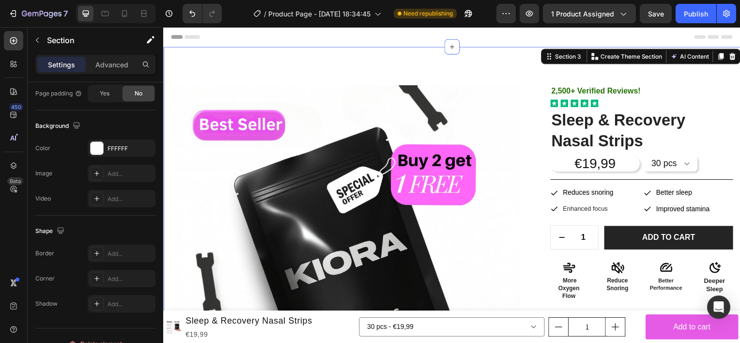
scroll to position [0, 0]
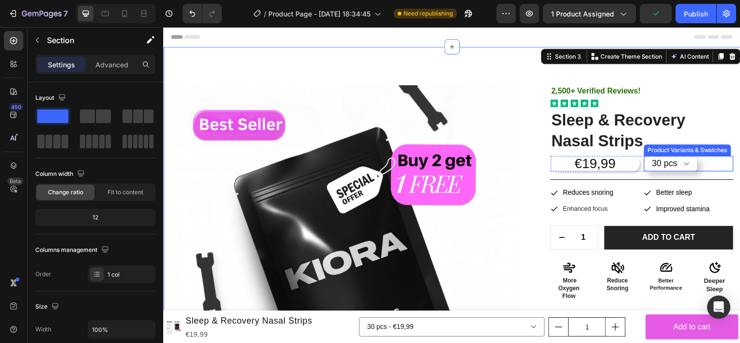
click at [668, 161] on select "30 pcs 60 PCS" at bounding box center [674, 164] width 54 height 15
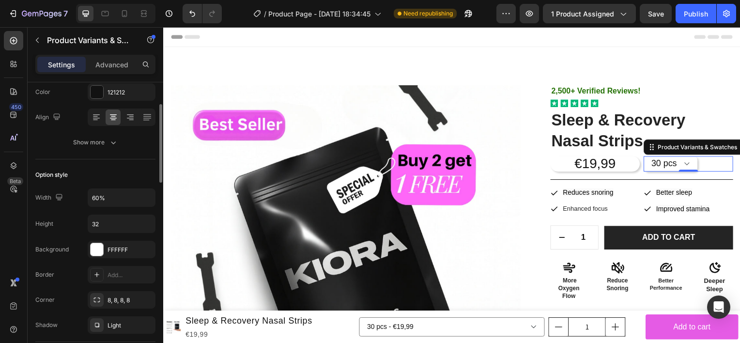
scroll to position [238, 0]
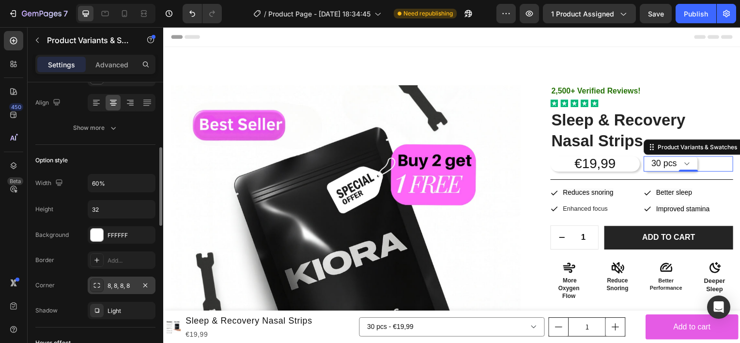
click at [115, 285] on div "8, 8, 8, 8" at bounding box center [121, 285] width 28 height 9
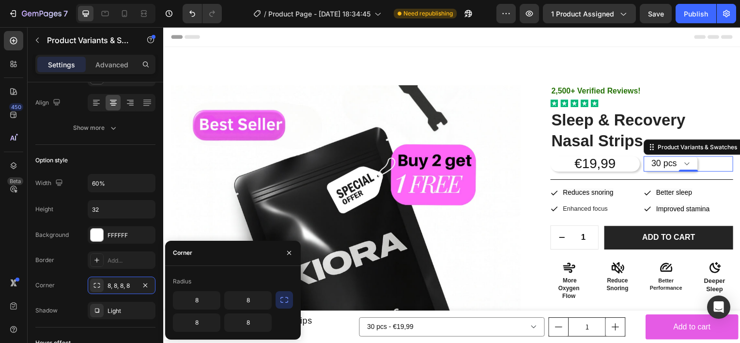
drag, startPoint x: 288, startPoint y: 296, endPoint x: 283, endPoint y: 294, distance: 5.7
click at [288, 295] on icon "button" at bounding box center [284, 300] width 10 height 10
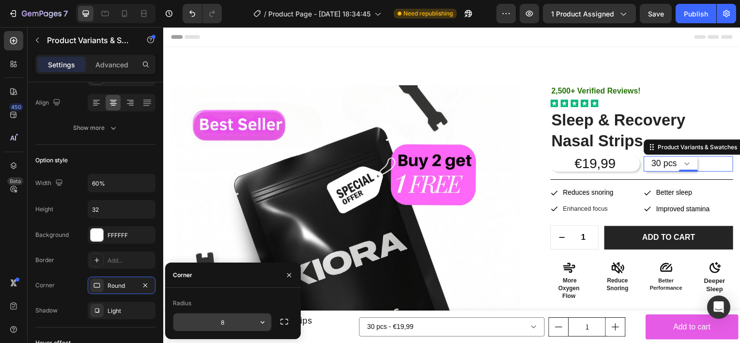
click at [229, 322] on input "8" at bounding box center [222, 321] width 98 height 17
type input "20"
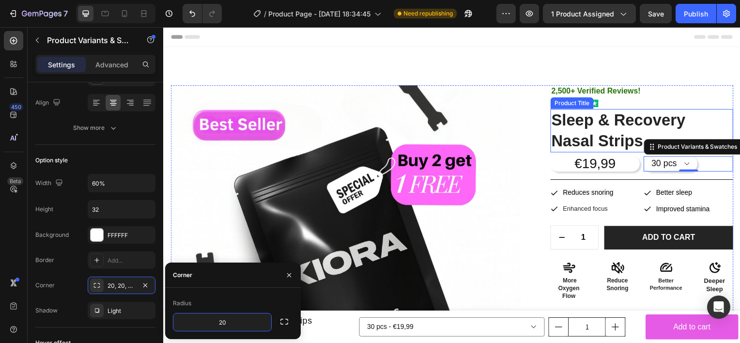
click at [661, 91] on p "2,500+ Verified Reviews!" at bounding box center [645, 92] width 182 height 10
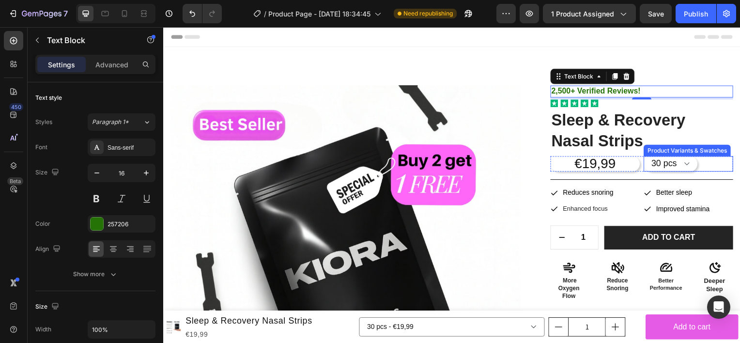
scroll to position [99, 0]
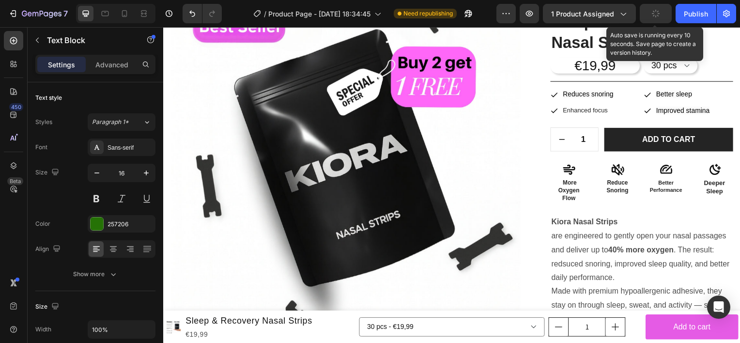
click at [659, 15] on div "button" at bounding box center [656, 14] width 8 height 8
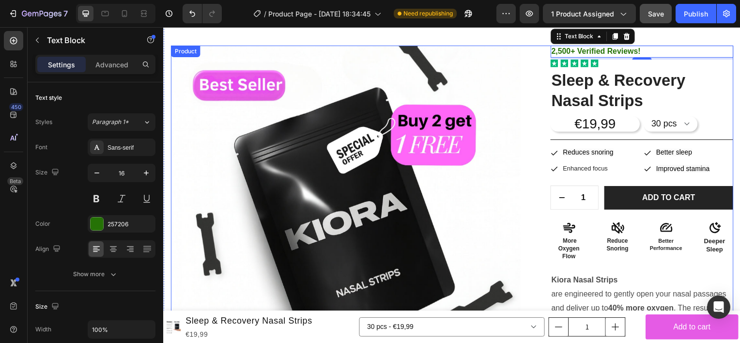
scroll to position [41, 0]
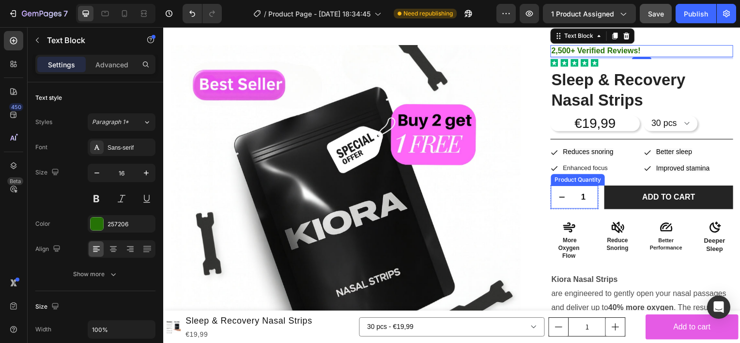
click at [582, 197] on input "1" at bounding box center [586, 197] width 22 height 23
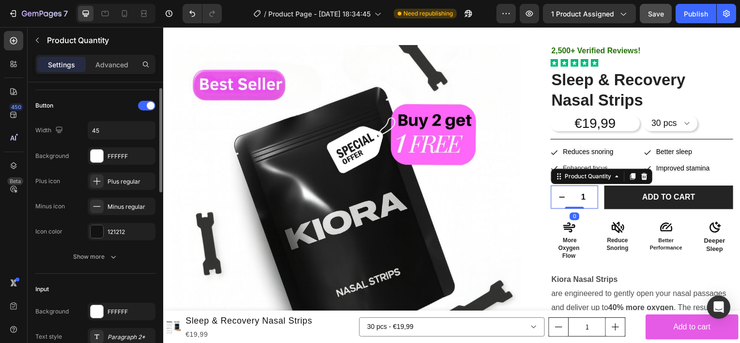
scroll to position [56, 0]
click at [119, 178] on div "Plus regular" at bounding box center [129, 180] width 45 height 9
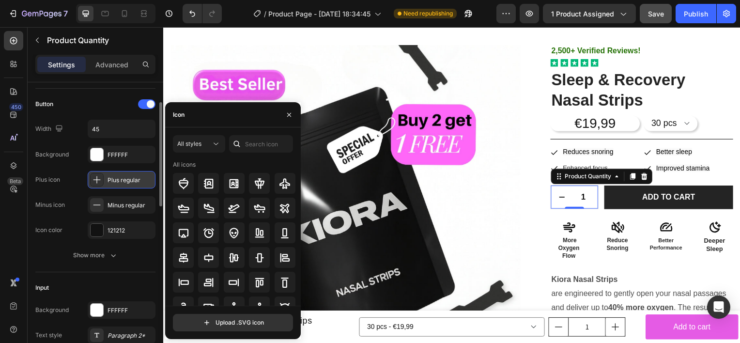
click at [120, 178] on div "Plus regular" at bounding box center [129, 180] width 45 height 9
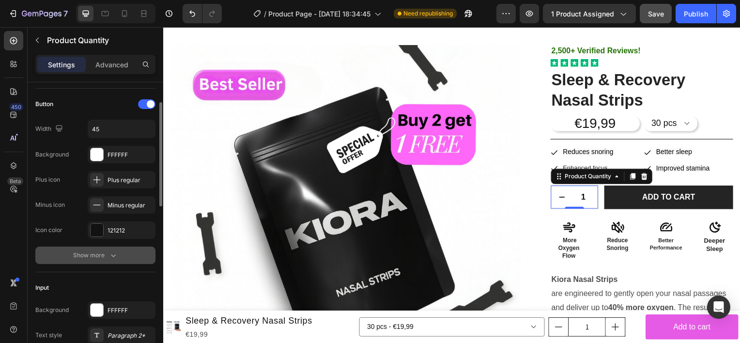
click at [115, 254] on icon "button" at bounding box center [113, 255] width 5 height 3
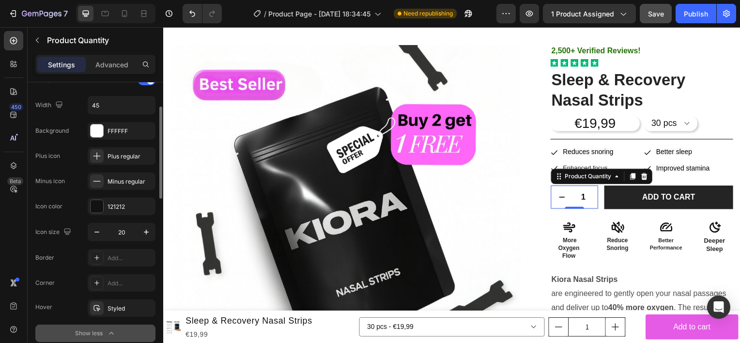
scroll to position [94, 0]
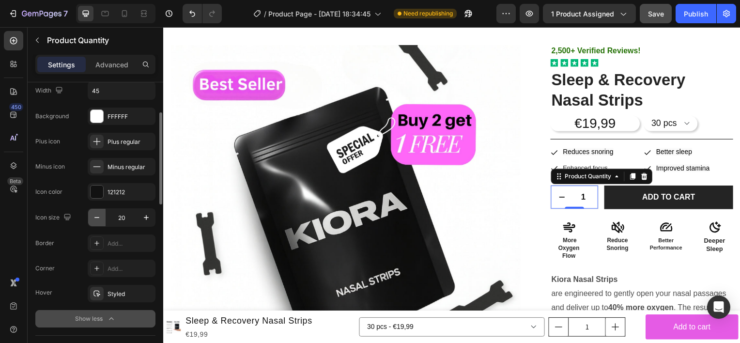
click at [98, 219] on icon "button" at bounding box center [97, 217] width 10 height 10
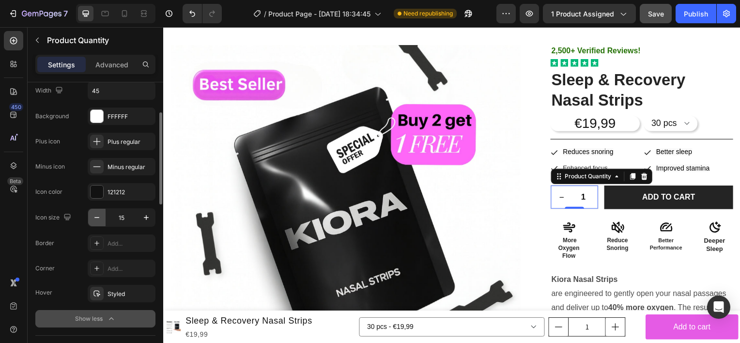
click at [98, 219] on icon "button" at bounding box center [97, 217] width 10 height 10
drag, startPoint x: 151, startPoint y: 215, endPoint x: 146, endPoint y: 218, distance: 5.6
click at [147, 218] on button "button" at bounding box center [145, 217] width 17 height 17
click at [146, 218] on icon "button" at bounding box center [146, 217] width 5 height 5
click at [151, 219] on icon "button" at bounding box center [146, 217] width 10 height 10
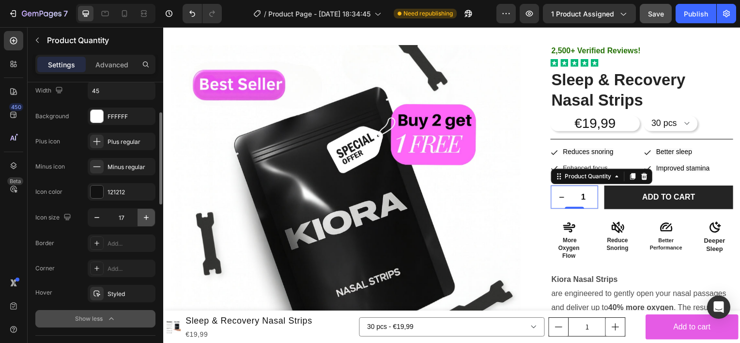
click at [151, 219] on icon "button" at bounding box center [146, 217] width 10 height 10
type input "18"
click at [136, 145] on div "Plus regular" at bounding box center [129, 141] width 45 height 9
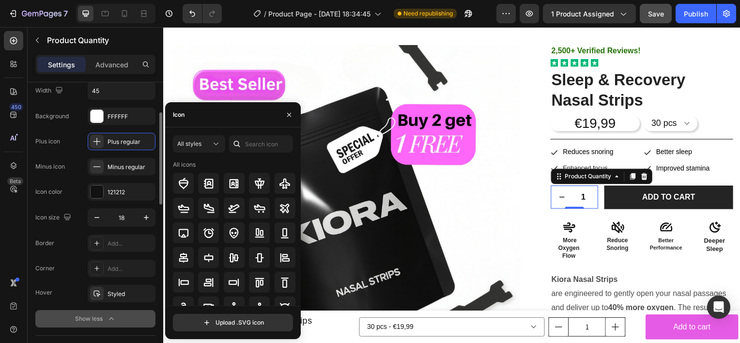
click at [70, 172] on div "Minus icon Minus regular" at bounding box center [95, 166] width 120 height 17
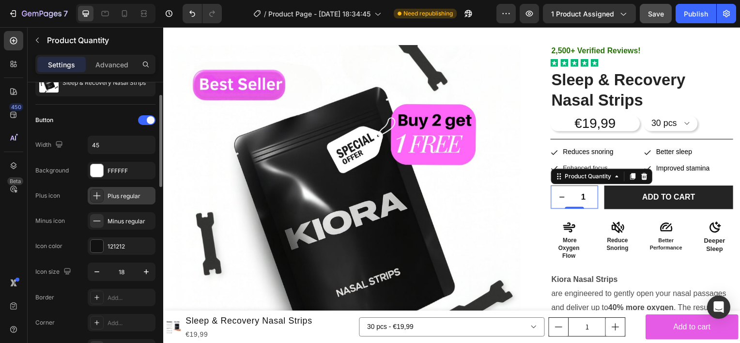
scroll to position [40, 0]
click at [101, 141] on input "45" at bounding box center [121, 144] width 67 height 17
type input "4"
type input "20"
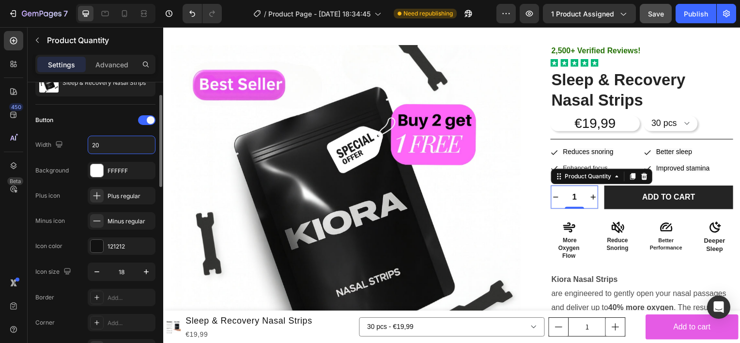
click at [86, 106] on div "Button Width 20 Background FFFFFF Plus icon Plus regular Minus icon Minus regul…" at bounding box center [95, 247] width 120 height 285
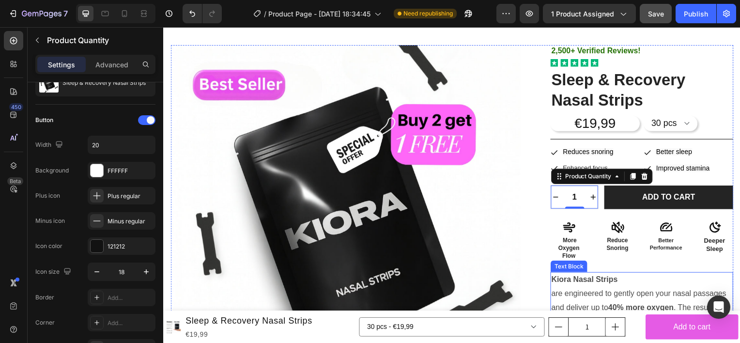
click at [635, 280] on p "Kiora Nasal Strips" at bounding box center [645, 281] width 182 height 14
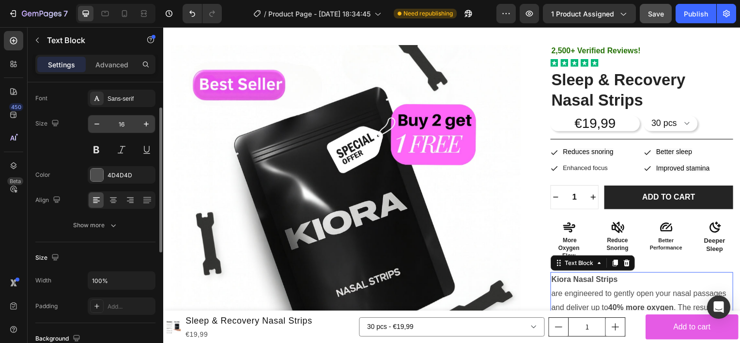
scroll to position [49, 0]
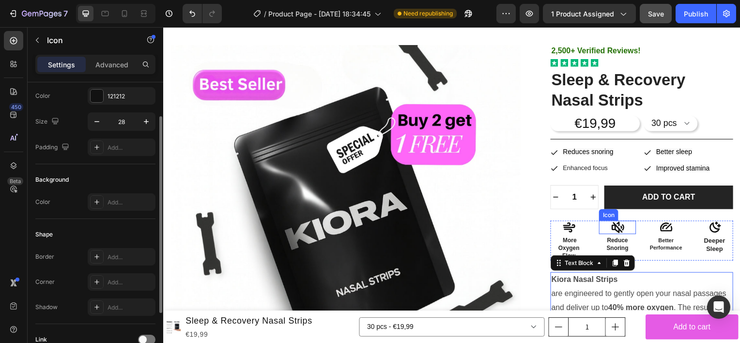
click at [617, 222] on icon at bounding box center [621, 229] width 14 height 14
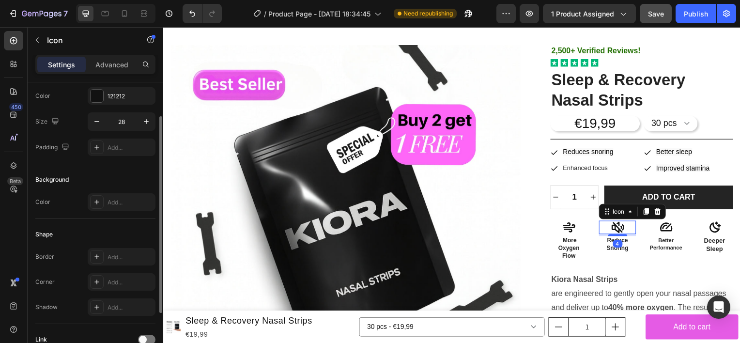
scroll to position [0, 0]
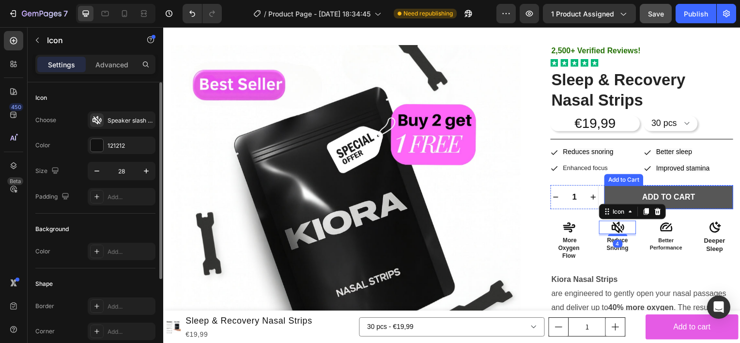
click at [615, 195] on button "Add to cart" at bounding box center [672, 198] width 130 height 24
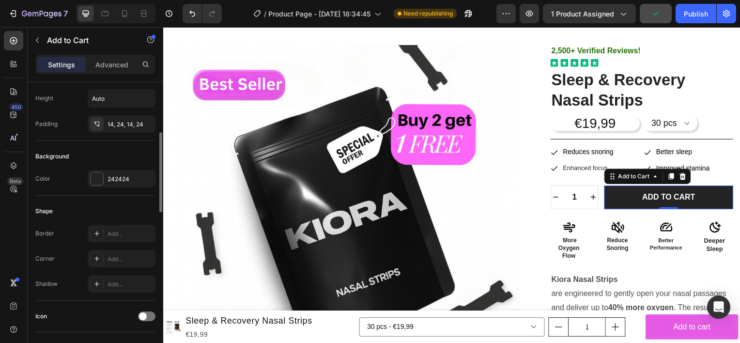
scroll to position [178, 0]
click at [116, 271] on div "Border Add... Corner Add... Shadow Add..." at bounding box center [95, 260] width 120 height 68
click at [95, 174] on div at bounding box center [97, 180] width 13 height 13
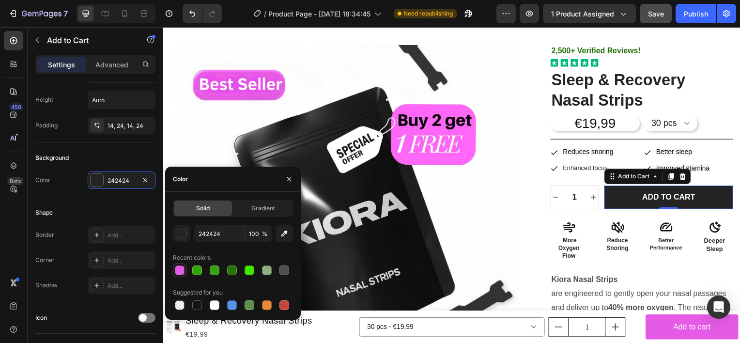
click at [180, 270] on div at bounding box center [180, 270] width 10 height 10
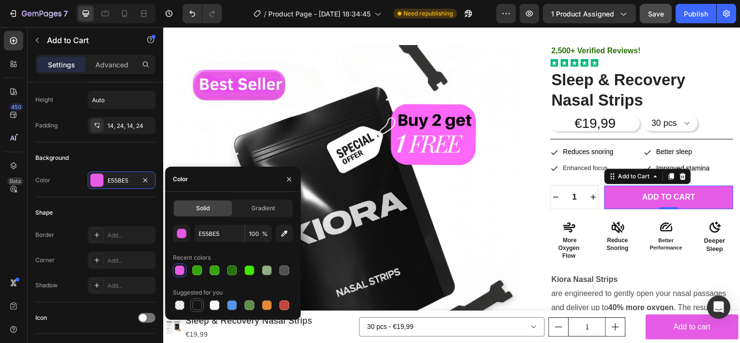
click at [199, 307] on div at bounding box center [197, 305] width 10 height 10
type input "151515"
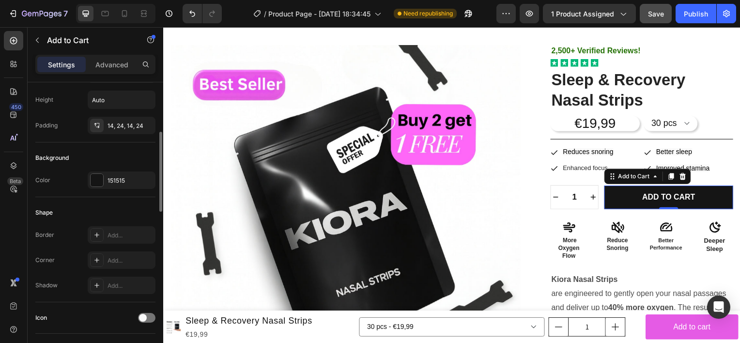
click at [123, 152] on div "Background" at bounding box center [95, 157] width 120 height 15
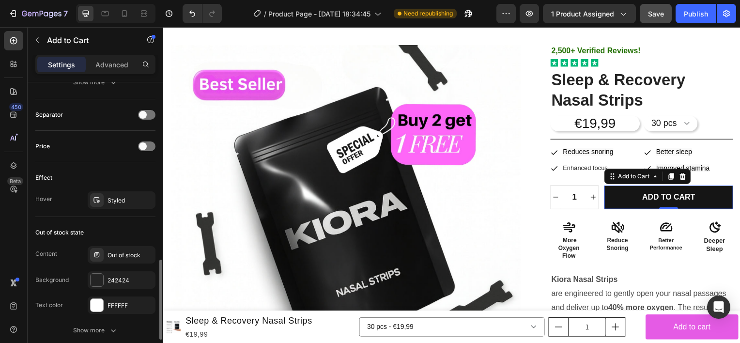
scroll to position [623, 0]
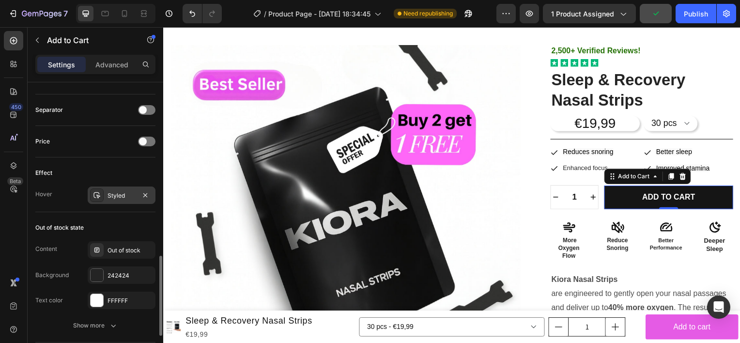
click at [126, 192] on div "Styled" at bounding box center [121, 195] width 28 height 9
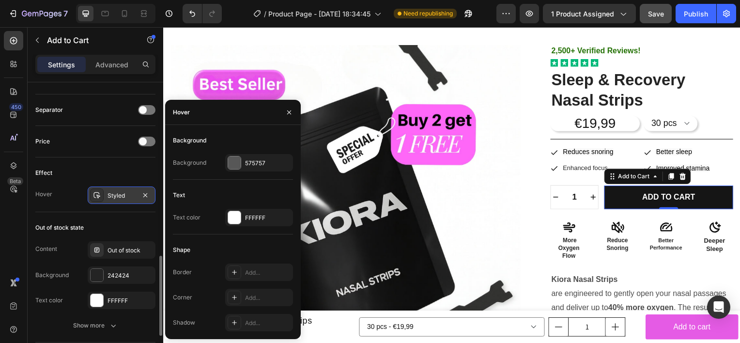
click at [113, 196] on div "Styled" at bounding box center [121, 195] width 28 height 9
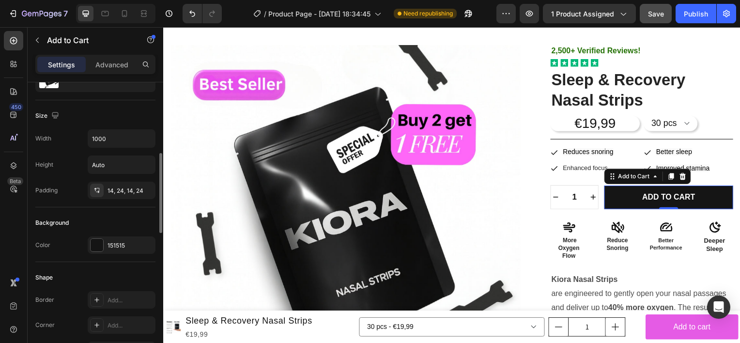
scroll to position [0, 0]
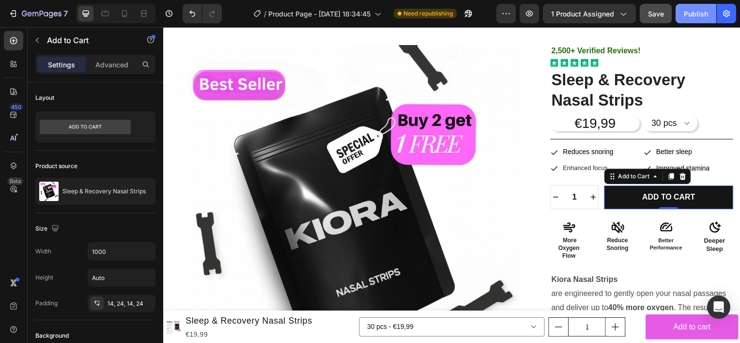
click at [690, 10] on div "Publish" at bounding box center [695, 14] width 24 height 10
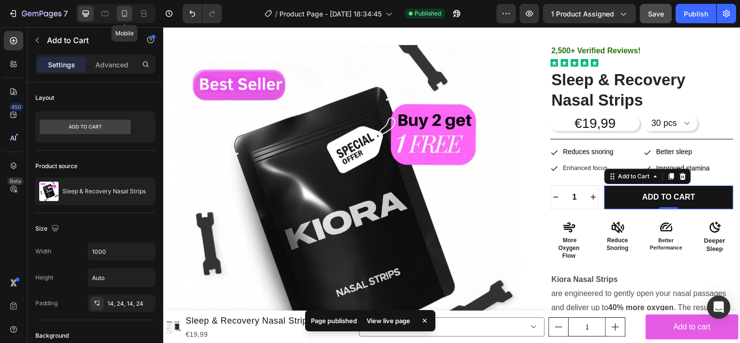
click at [122, 13] on icon at bounding box center [125, 14] width 10 height 10
type input "14"
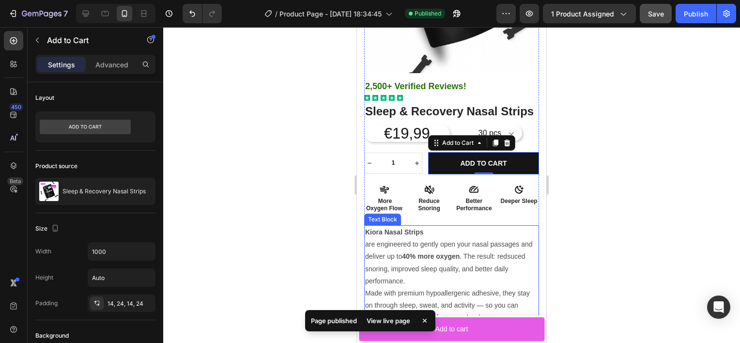
scroll to position [159, 0]
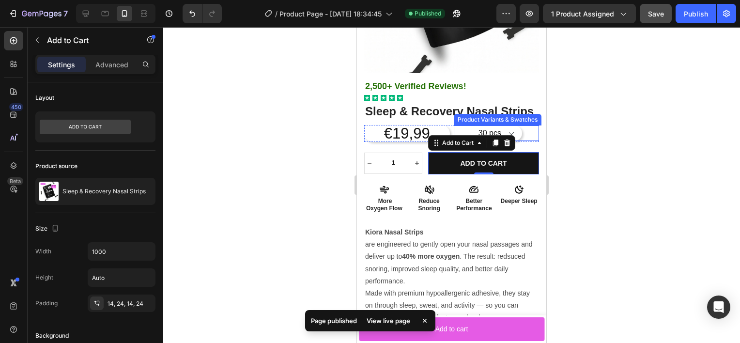
click at [609, 132] on div at bounding box center [451, 185] width 576 height 316
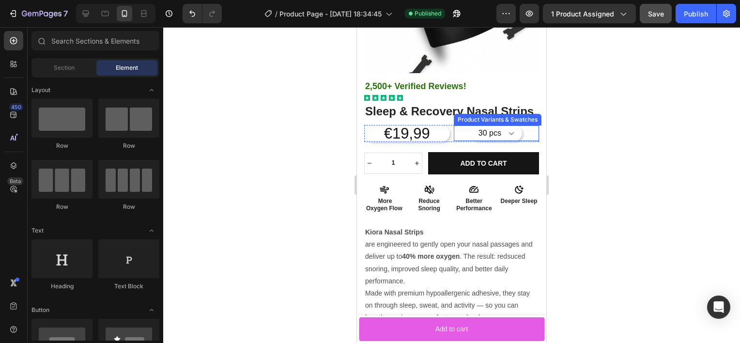
click at [624, 162] on div at bounding box center [451, 185] width 576 height 316
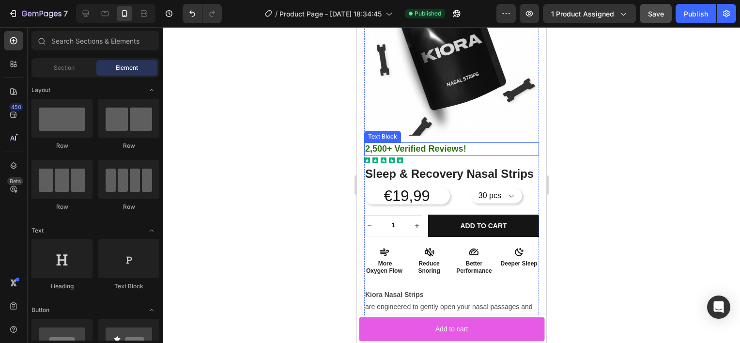
scroll to position [97, 0]
click at [529, 76] on img at bounding box center [451, 47] width 175 height 175
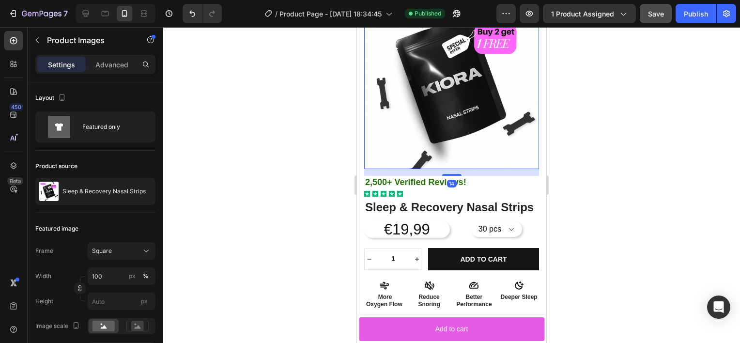
scroll to position [64, 0]
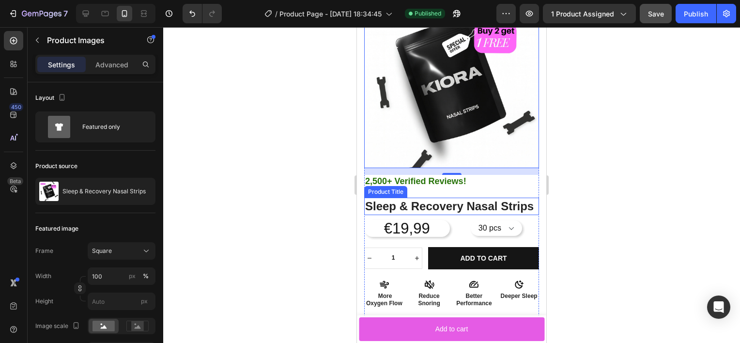
click at [479, 205] on h1 "Sleep & Recovery Nasal Strips" at bounding box center [451, 205] width 175 height 17
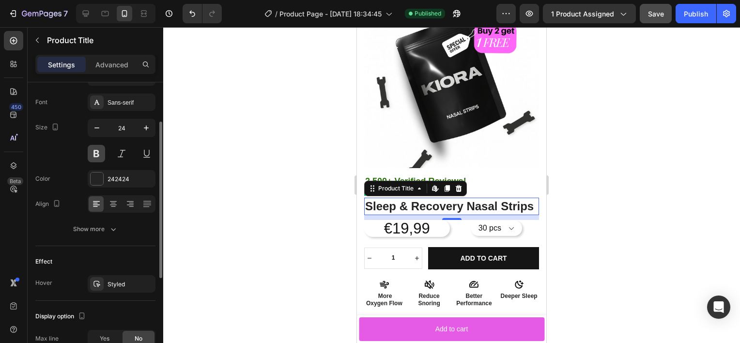
scroll to position [106, 0]
click at [89, 13] on icon at bounding box center [86, 14] width 10 height 10
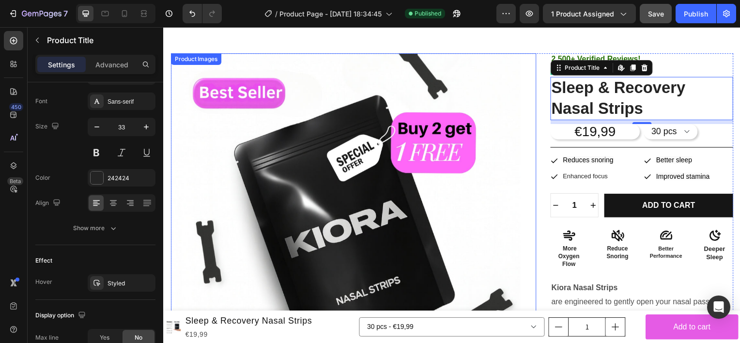
scroll to position [29, 0]
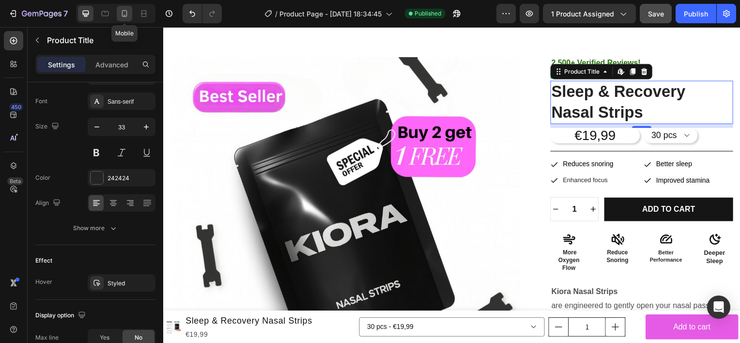
click at [132, 19] on div at bounding box center [124, 13] width 15 height 15
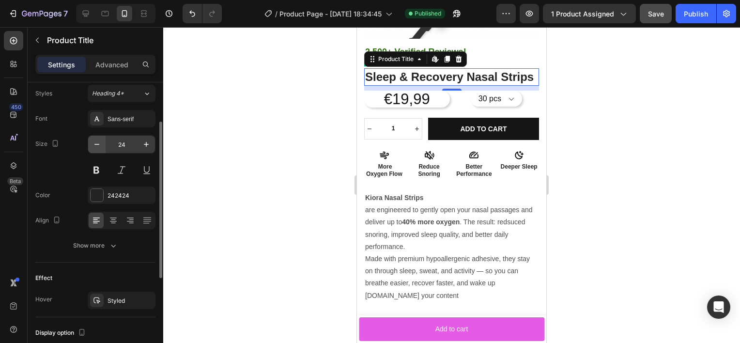
scroll to position [81, 0]
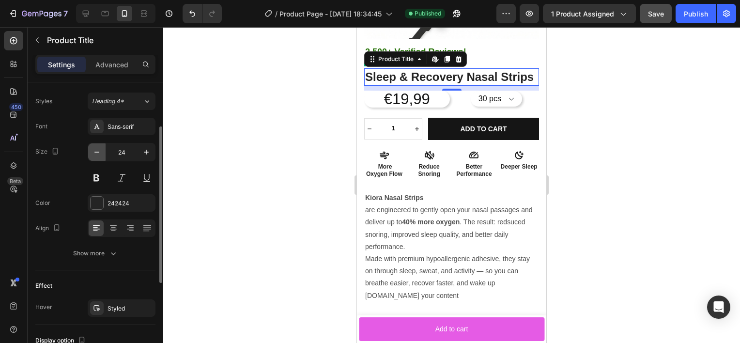
click at [96, 147] on icon "button" at bounding box center [97, 152] width 10 height 10
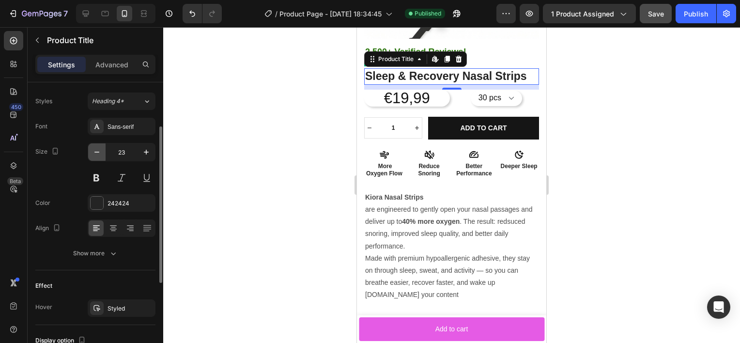
click at [96, 147] on icon "button" at bounding box center [97, 152] width 10 height 10
click at [144, 152] on icon "button" at bounding box center [146, 152] width 10 height 10
type input "23"
click at [330, 155] on div at bounding box center [451, 185] width 576 height 316
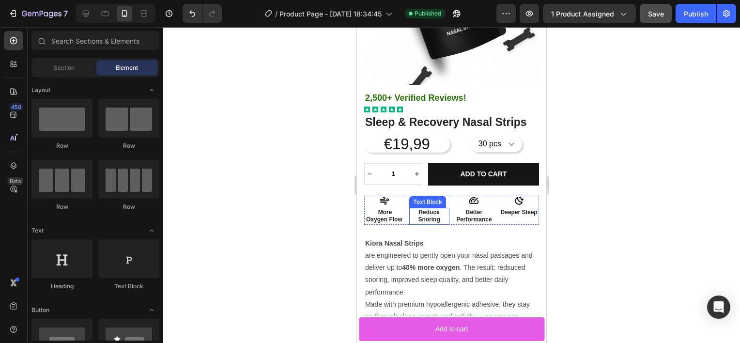
scroll to position [141, 0]
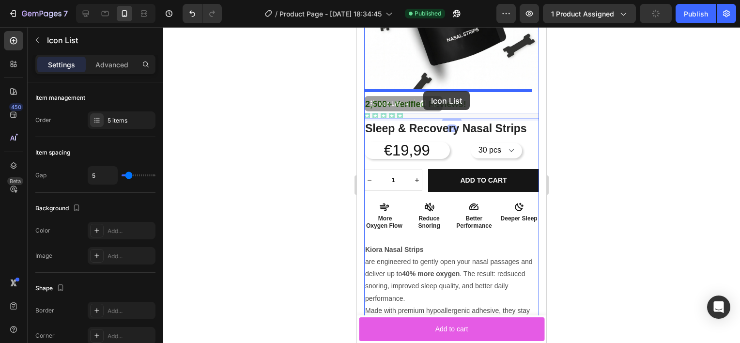
drag, startPoint x: 424, startPoint y: 106, endPoint x: 423, endPoint y: 91, distance: 15.6
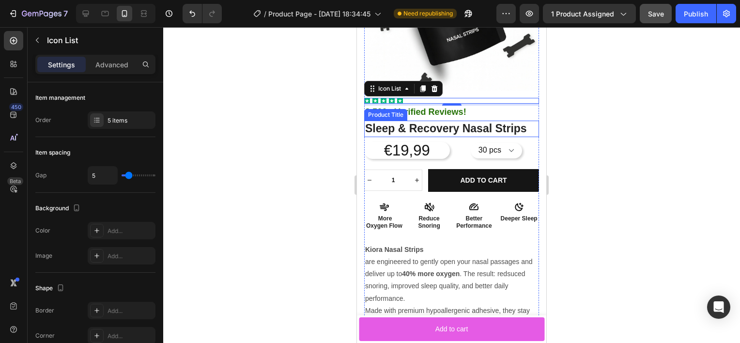
click at [322, 122] on div at bounding box center [451, 185] width 576 height 316
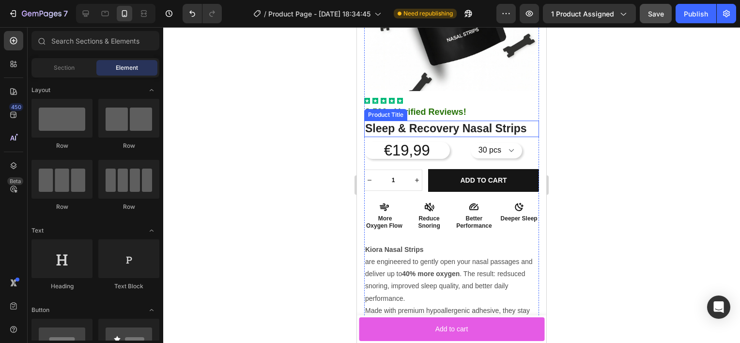
click at [318, 185] on div at bounding box center [451, 185] width 576 height 316
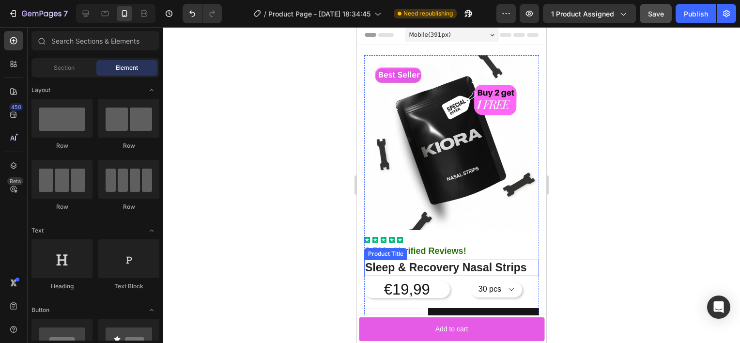
scroll to position [61, 0]
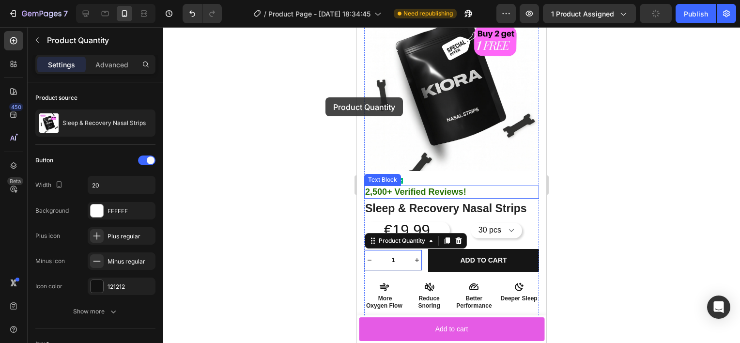
drag, startPoint x: 416, startPoint y: 254, endPoint x: 322, endPoint y: 99, distance: 181.1
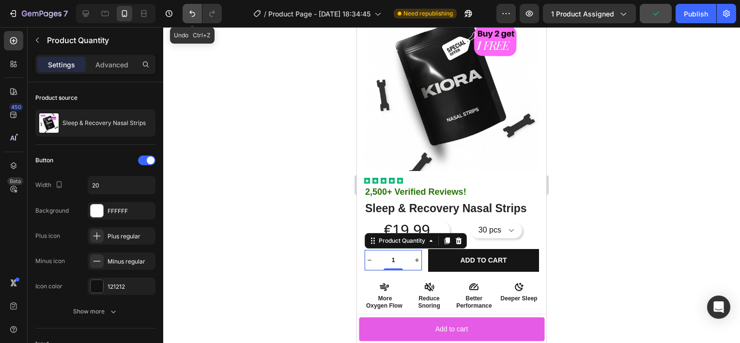
click at [194, 17] on icon "Undo/Redo" at bounding box center [192, 14] width 10 height 10
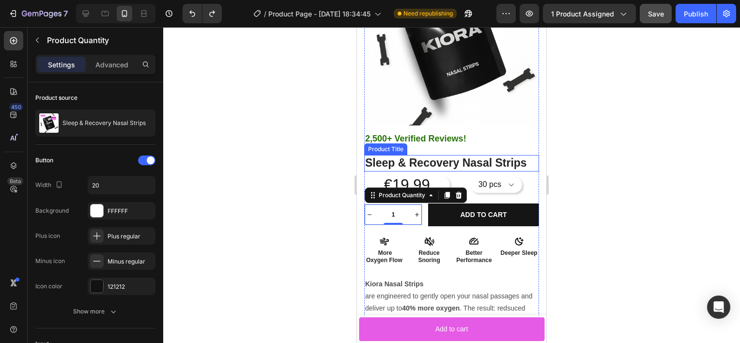
scroll to position [108, 0]
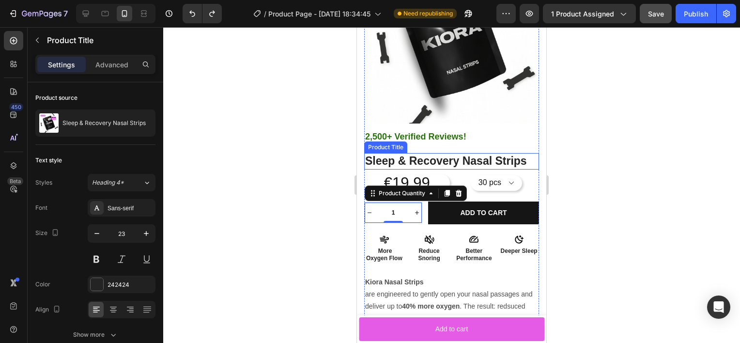
click at [394, 153] on h1 "Sleep & Recovery Nasal Strips" at bounding box center [451, 161] width 175 height 16
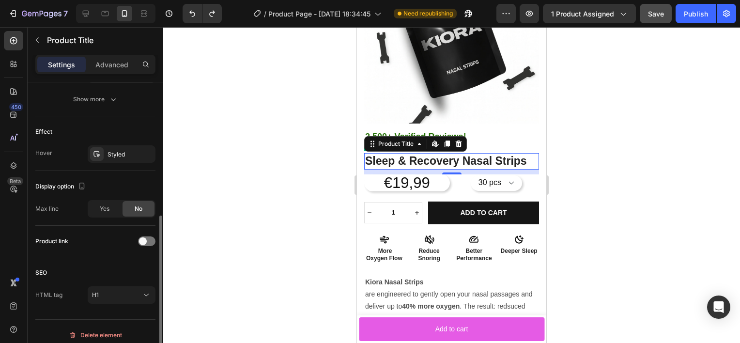
scroll to position [242, 0]
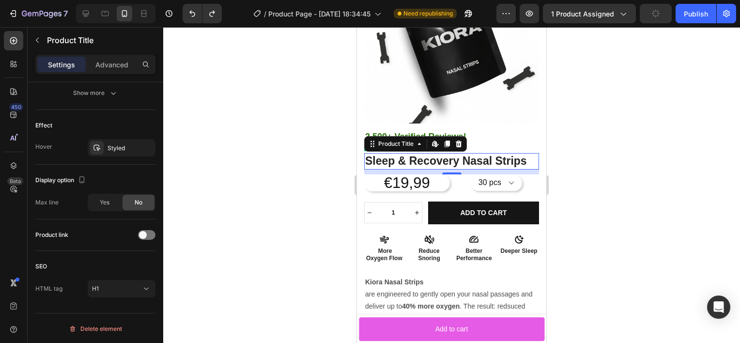
click at [244, 255] on div at bounding box center [451, 185] width 576 height 316
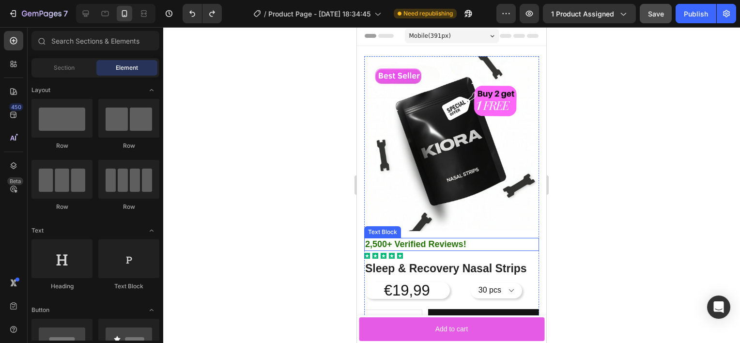
scroll to position [0, 0]
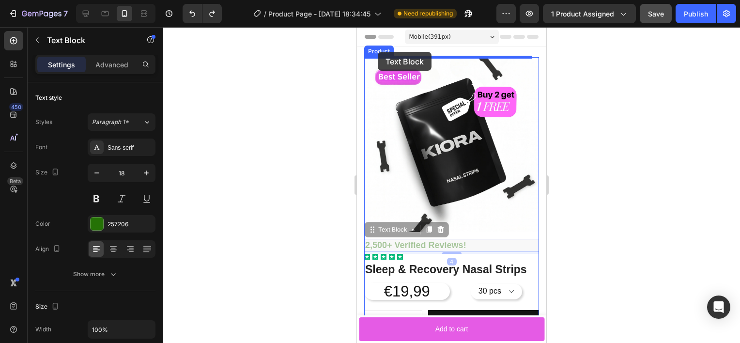
drag, startPoint x: 389, startPoint y: 236, endPoint x: 378, endPoint y: 52, distance: 184.8
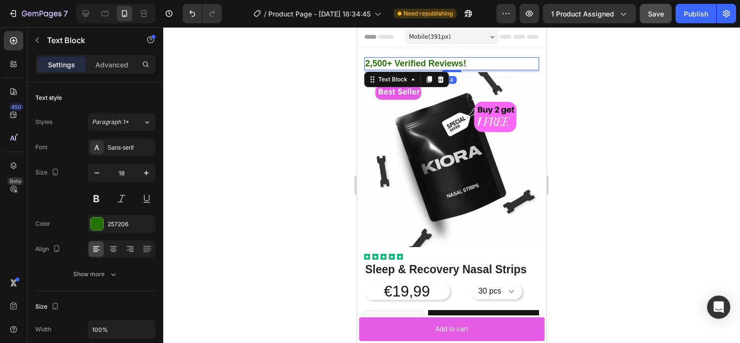
click at [321, 146] on div at bounding box center [451, 185] width 576 height 316
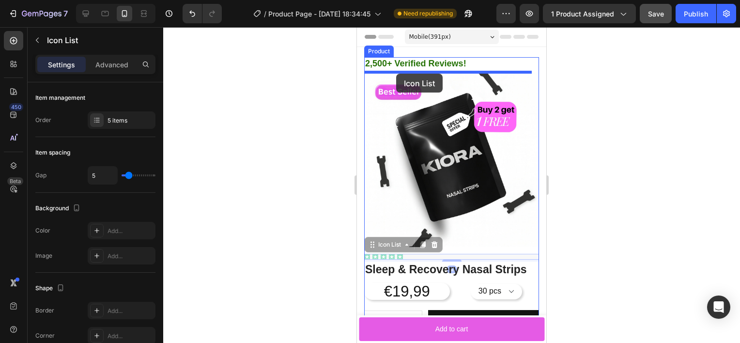
drag, startPoint x: 428, startPoint y: 250, endPoint x: 396, endPoint y: 74, distance: 179.1
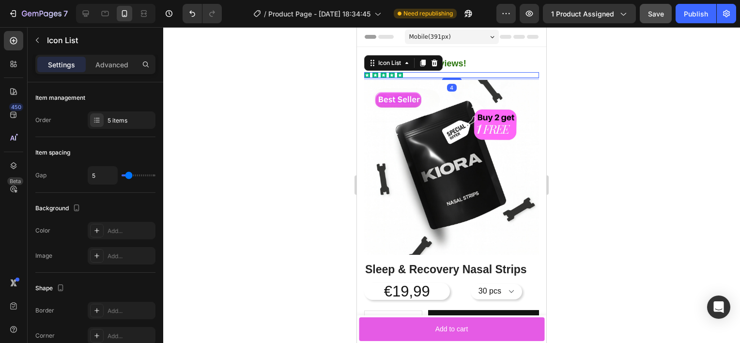
drag, startPoint x: 575, startPoint y: 152, endPoint x: 567, endPoint y: 149, distance: 8.5
click at [567, 149] on div at bounding box center [451, 185] width 576 height 316
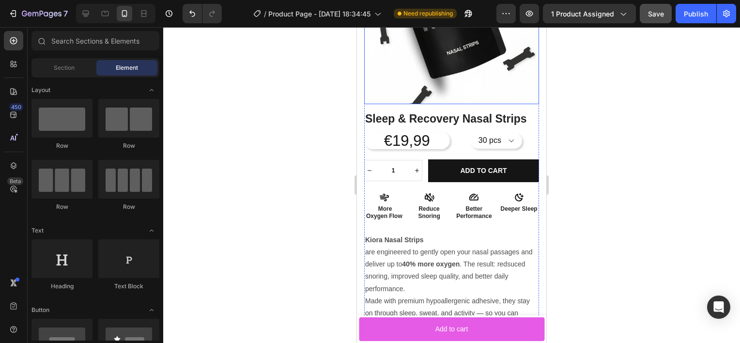
scroll to position [151, 0]
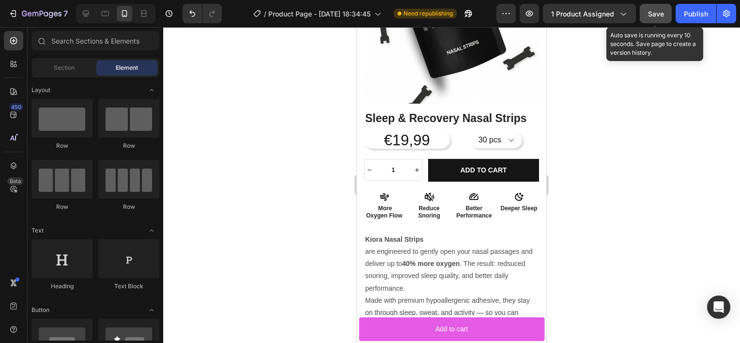
click at [651, 12] on span "Save" at bounding box center [656, 14] width 16 height 8
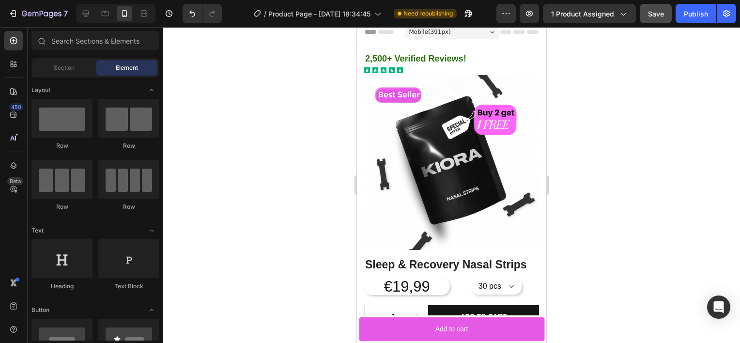
scroll to position [0, 0]
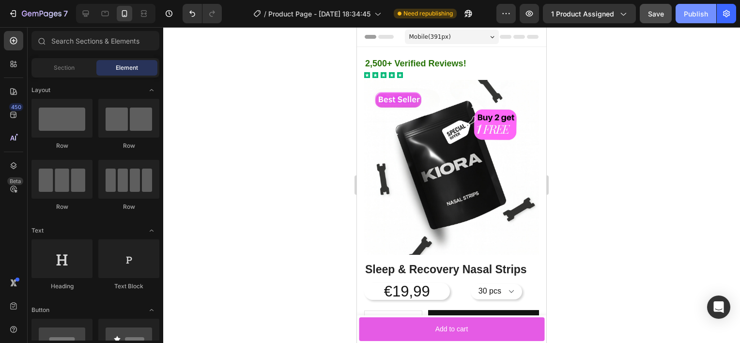
click at [689, 7] on button "Publish" at bounding box center [695, 13] width 41 height 19
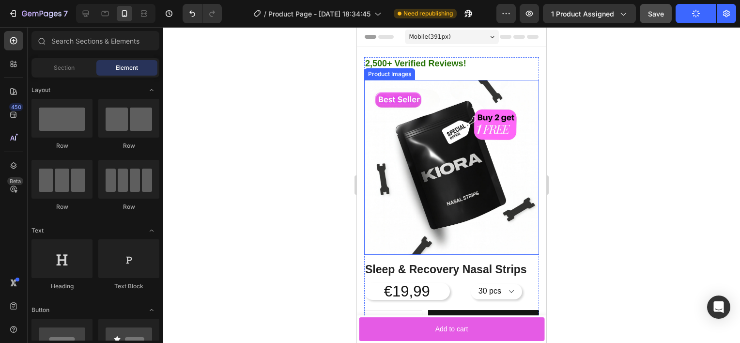
click at [522, 234] on img at bounding box center [451, 167] width 175 height 175
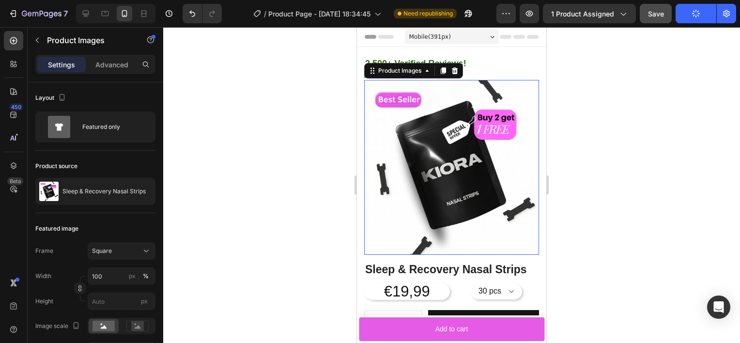
click at [522, 234] on img at bounding box center [451, 167] width 175 height 175
drag, startPoint x: 522, startPoint y: 234, endPoint x: 437, endPoint y: 261, distance: 90.0
click at [437, 261] on div "2,500+ Verified Reviews! Text Block Icon Icon Icon Icon Icon Icon List Product …" at bounding box center [451, 336] width 175 height 559
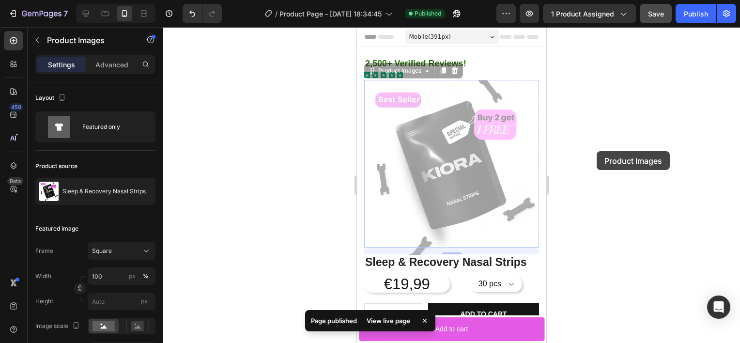
click at [596, 151] on div at bounding box center [451, 185] width 576 height 316
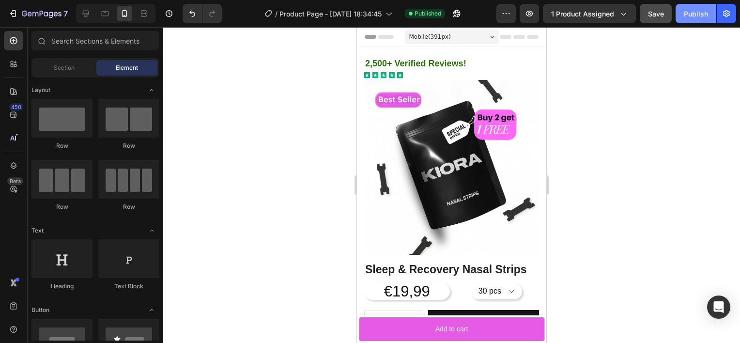
click at [687, 7] on button "Publish" at bounding box center [695, 13] width 41 height 19
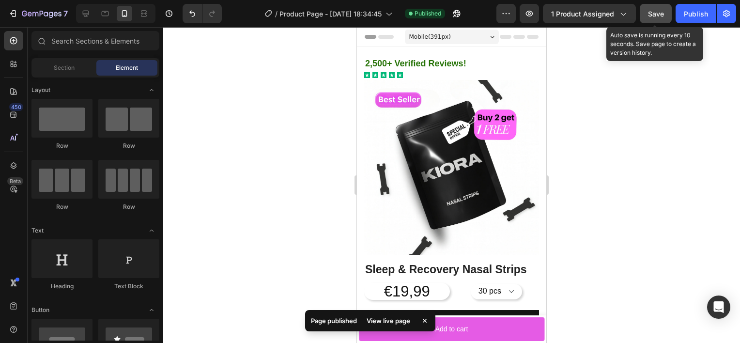
click at [660, 16] on span "Save" at bounding box center [656, 14] width 16 height 8
